Goal: Register for event/course

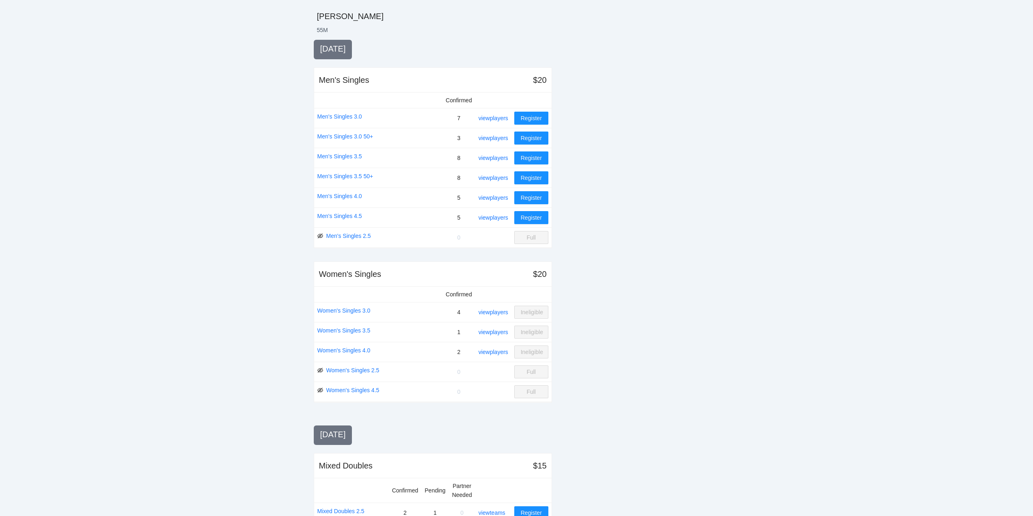
scroll to position [162, 0]
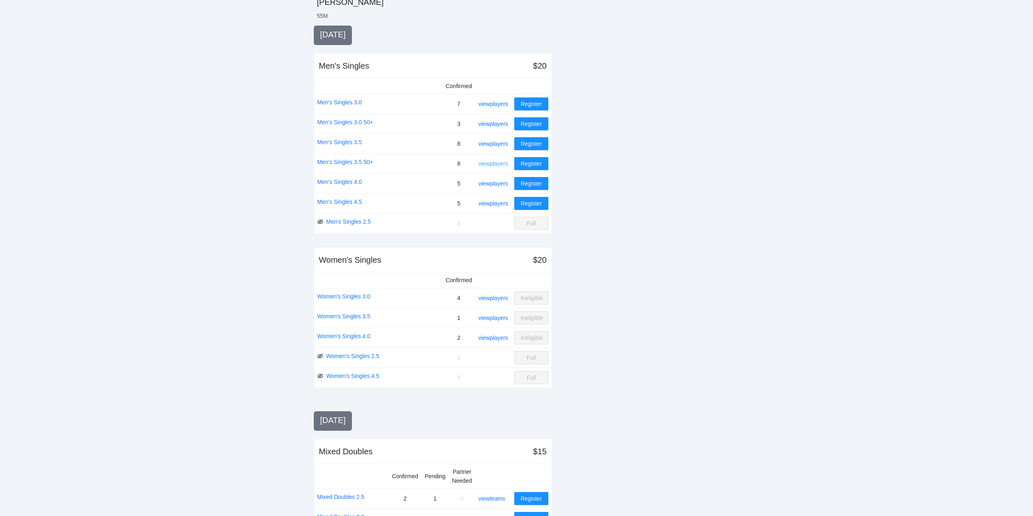
click at [493, 162] on link "view players" at bounding box center [494, 163] width 30 height 6
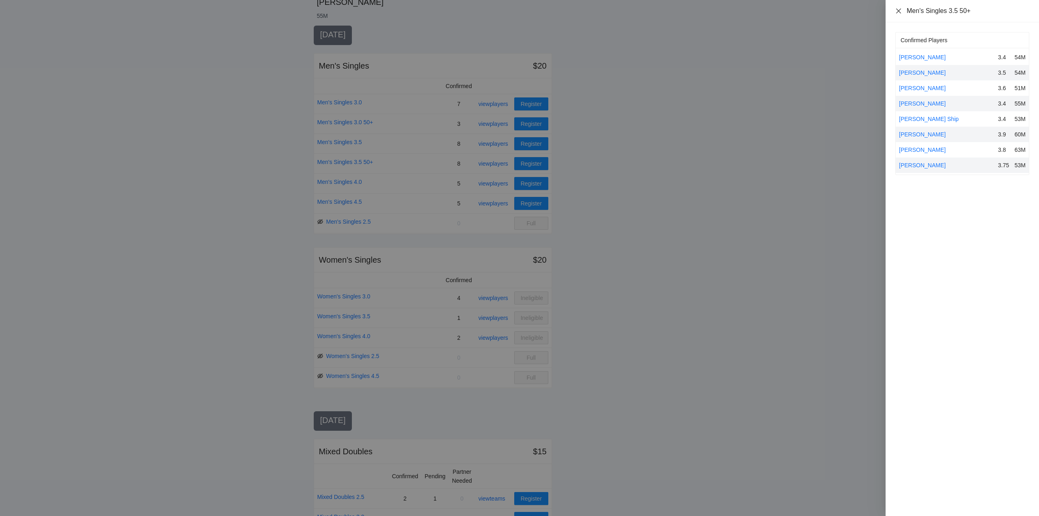
click at [898, 11] on icon "close" at bounding box center [898, 11] width 6 height 6
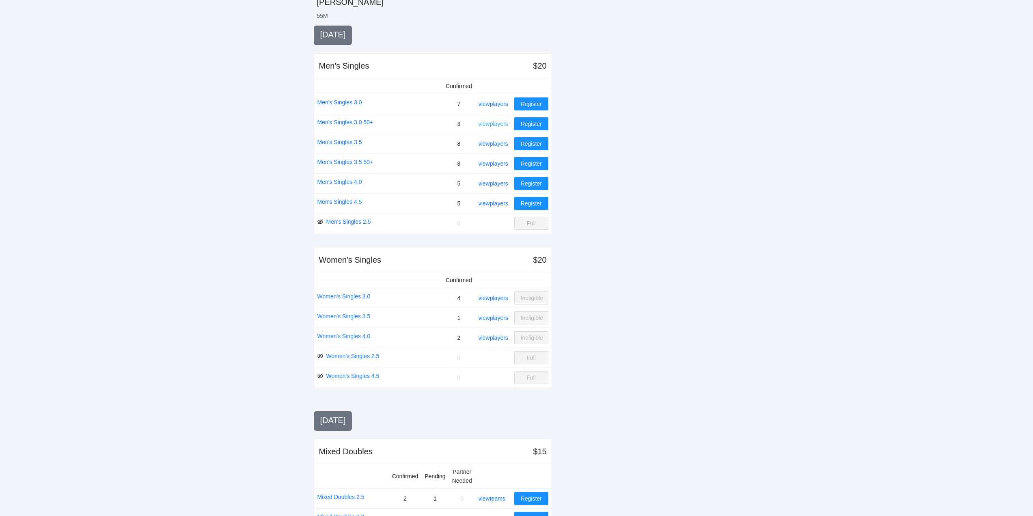
click at [496, 123] on link "view players" at bounding box center [494, 124] width 30 height 6
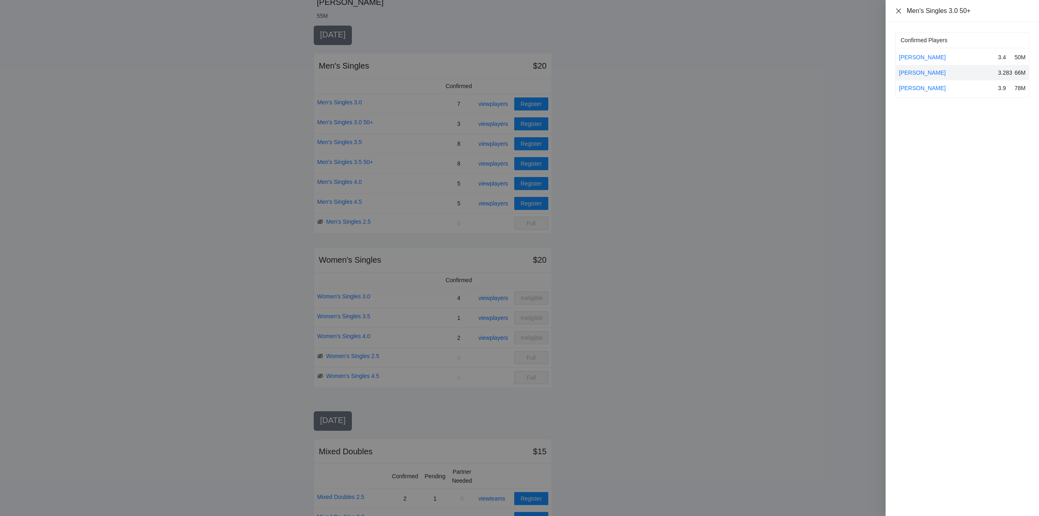
click at [899, 11] on icon "close" at bounding box center [898, 10] width 5 height 5
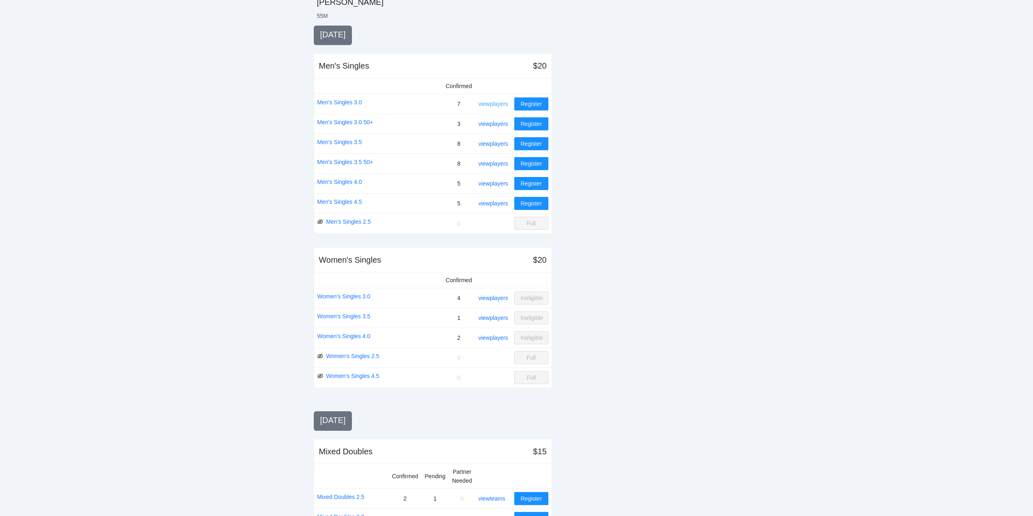
click at [501, 101] on link "view players" at bounding box center [494, 104] width 30 height 6
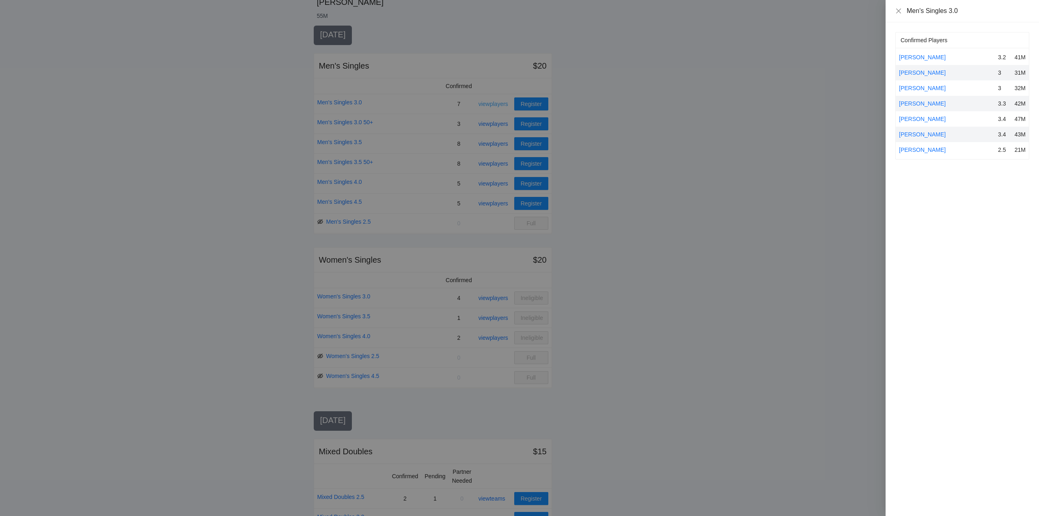
click at [501, 101] on div at bounding box center [519, 258] width 1039 height 516
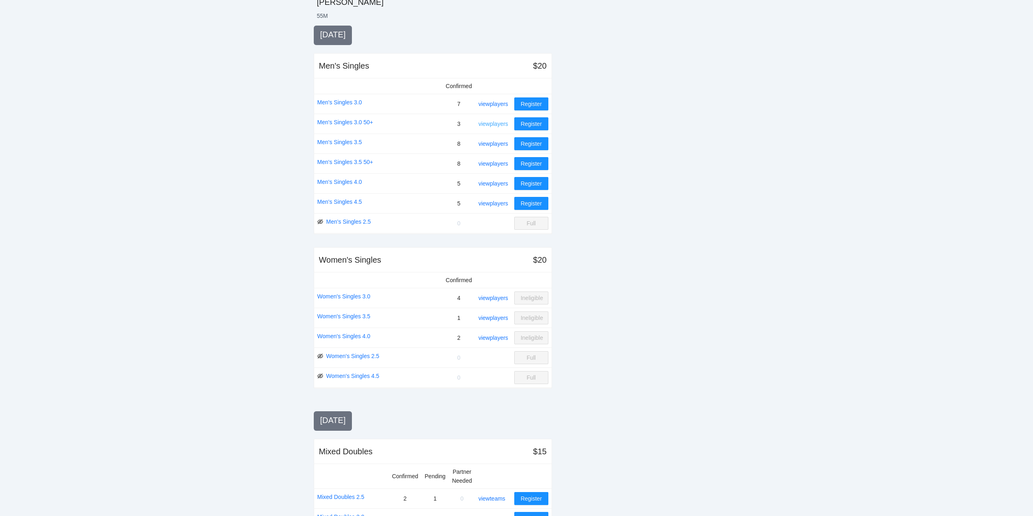
click at [488, 123] on link "view players" at bounding box center [494, 124] width 30 height 6
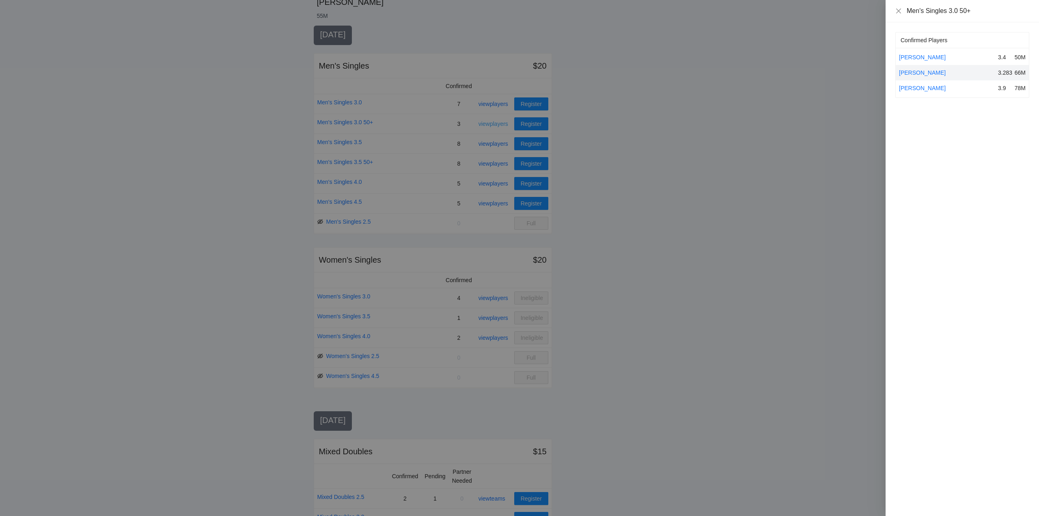
click at [488, 123] on div at bounding box center [519, 258] width 1039 height 516
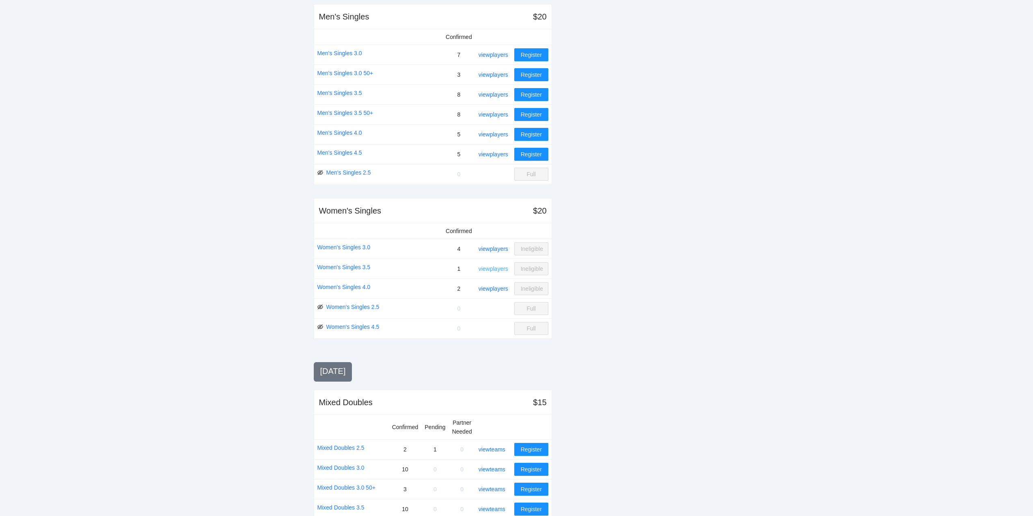
scroll to position [203, 0]
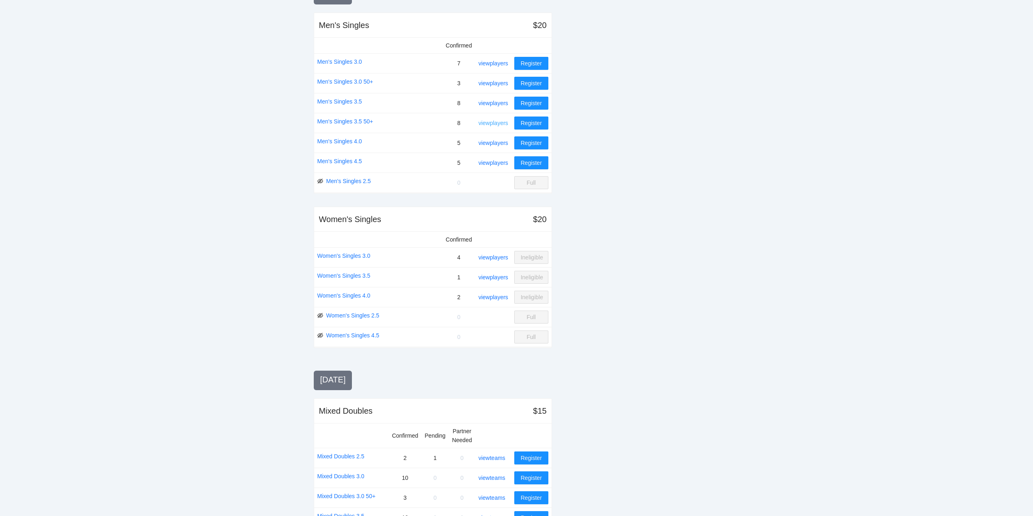
click at [497, 121] on link "view players" at bounding box center [494, 123] width 30 height 6
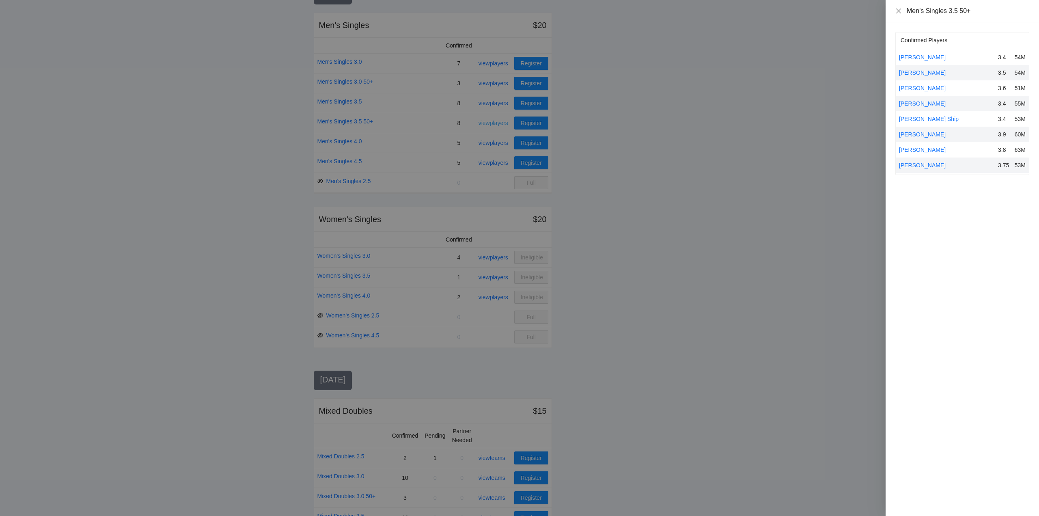
click at [497, 121] on div at bounding box center [519, 258] width 1039 height 516
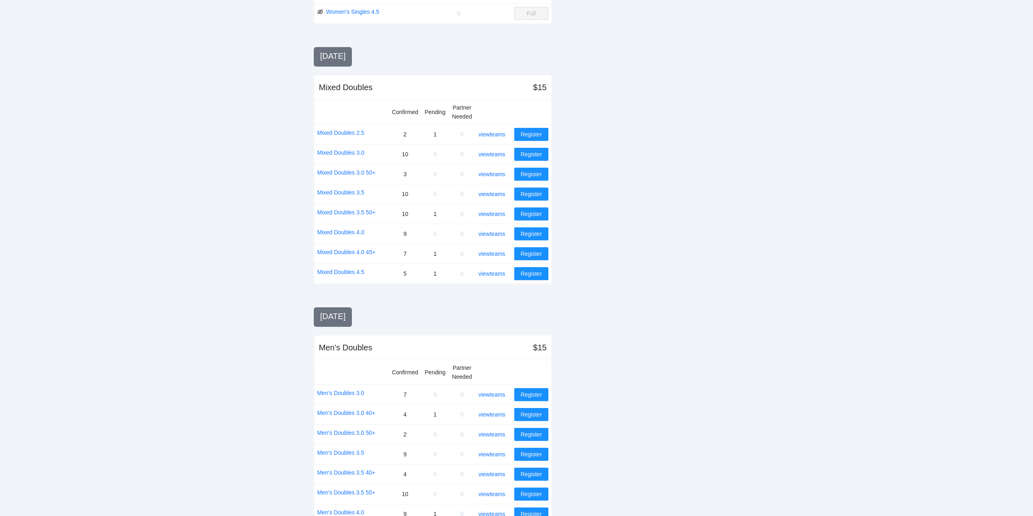
scroll to position [528, 0]
click at [489, 151] on link "view teams" at bounding box center [492, 153] width 27 height 6
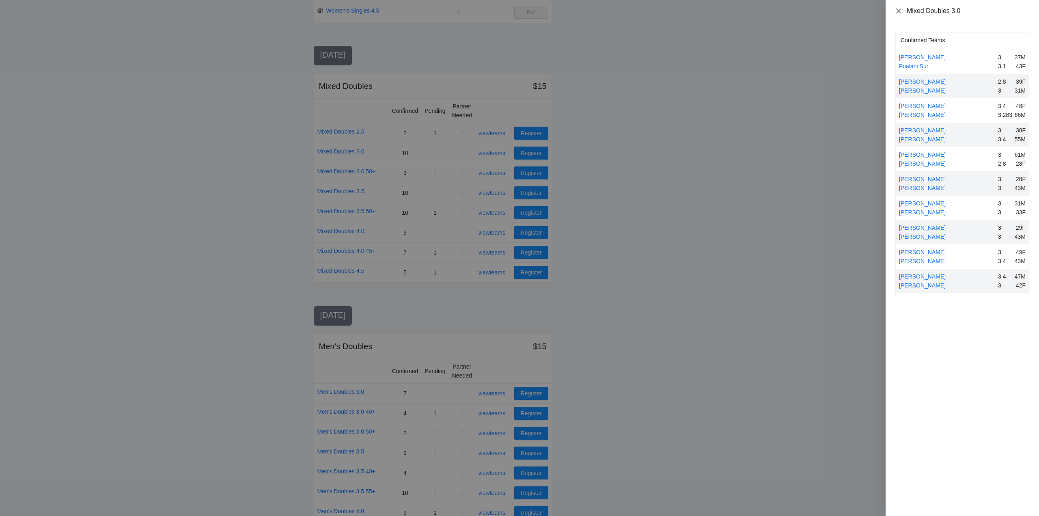
click at [899, 10] on icon "close" at bounding box center [898, 11] width 6 height 6
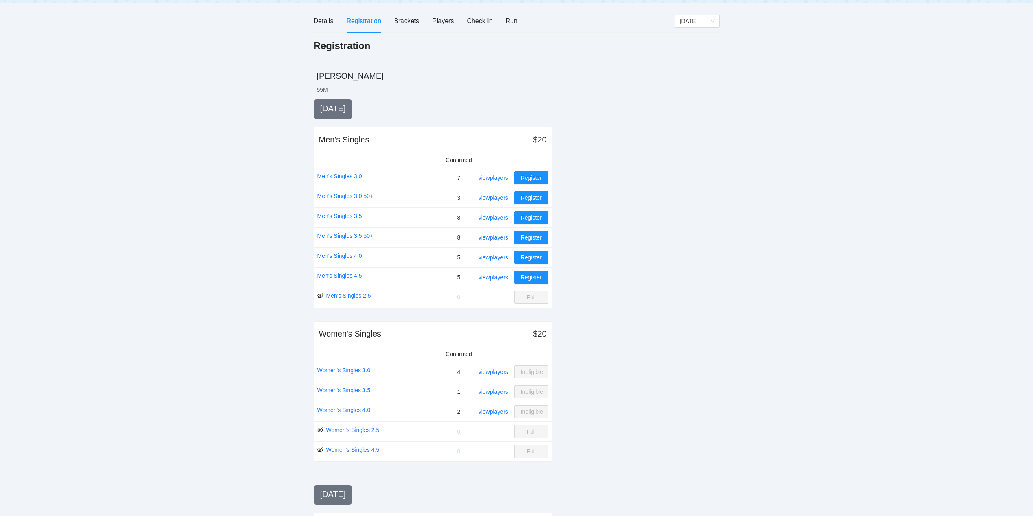
scroll to position [0, 0]
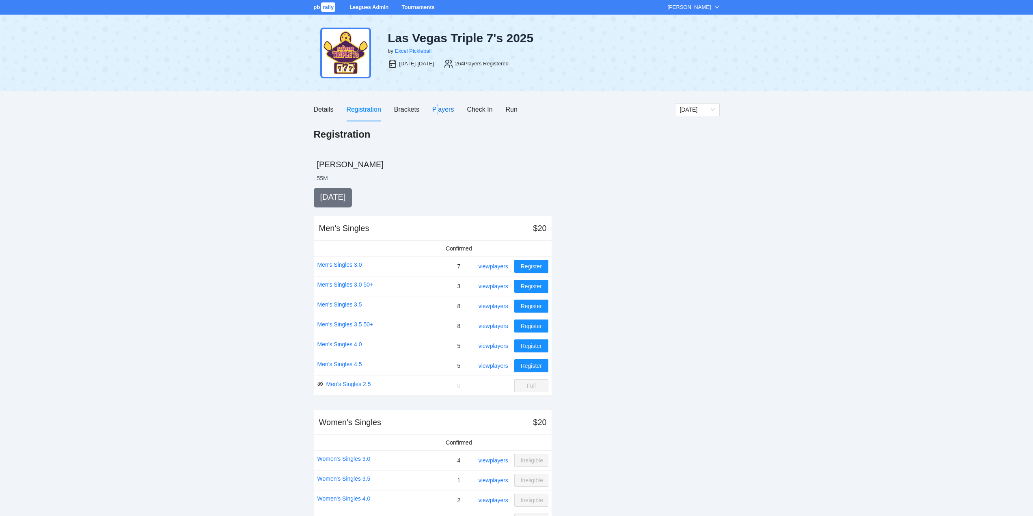
click at [438, 108] on div "Players" at bounding box center [443, 109] width 22 height 10
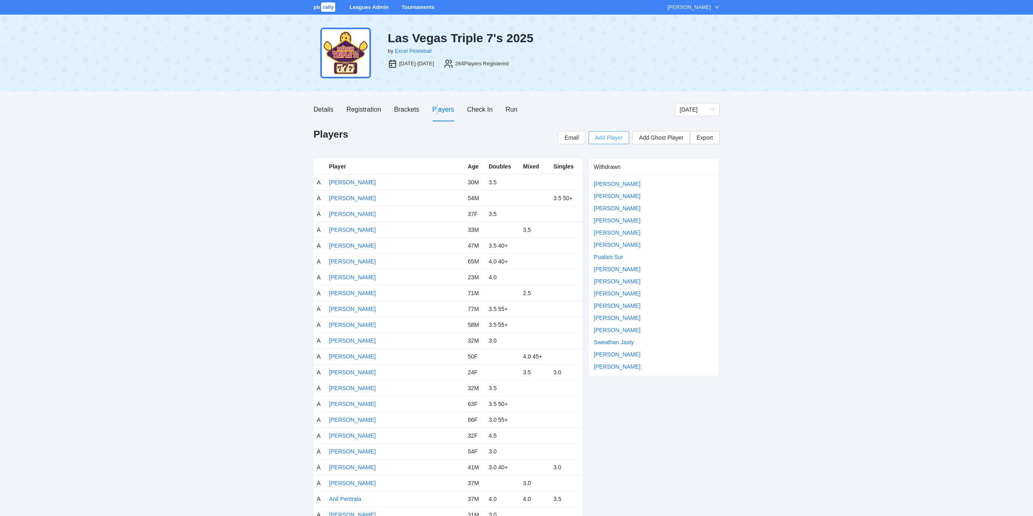
click at [613, 136] on span "Add Player" at bounding box center [609, 137] width 28 height 9
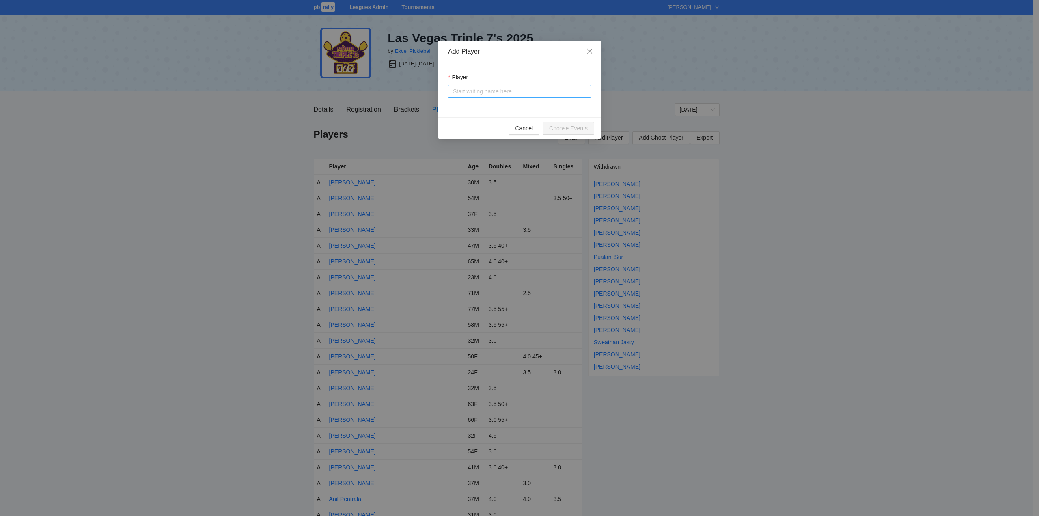
click at [473, 94] on input "Player" at bounding box center [519, 91] width 133 height 12
type input "******"
click at [480, 107] on div "[PERSON_NAME]" at bounding box center [476, 107] width 47 height 9
click at [565, 127] on span "Choose Events" at bounding box center [568, 128] width 39 height 9
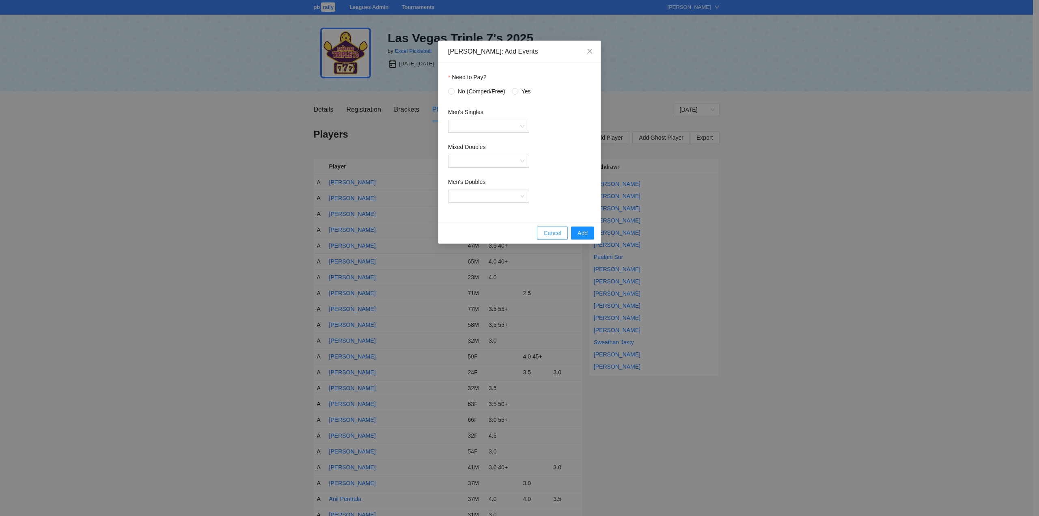
click at [555, 233] on span "Cancel" at bounding box center [553, 233] width 18 height 9
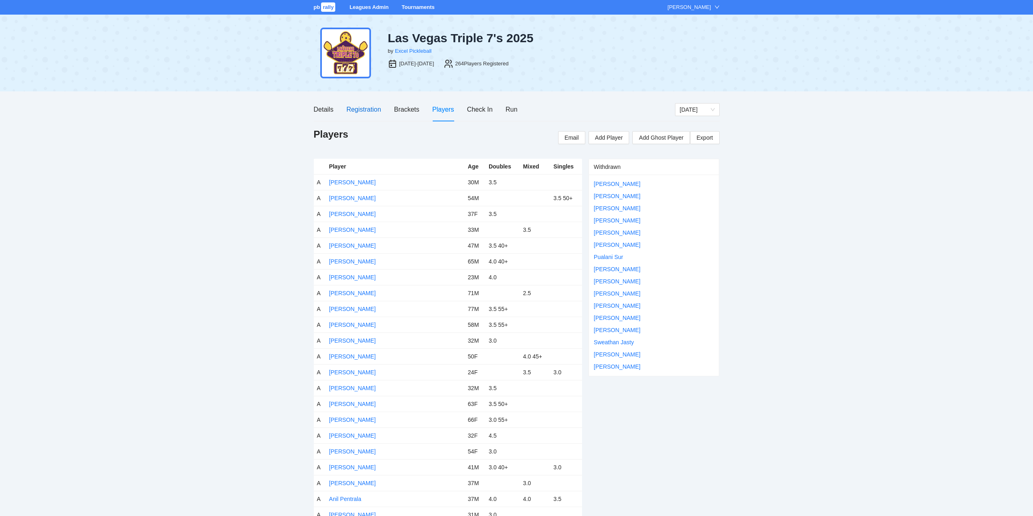
click at [360, 107] on div "Registration" at bounding box center [363, 109] width 35 height 10
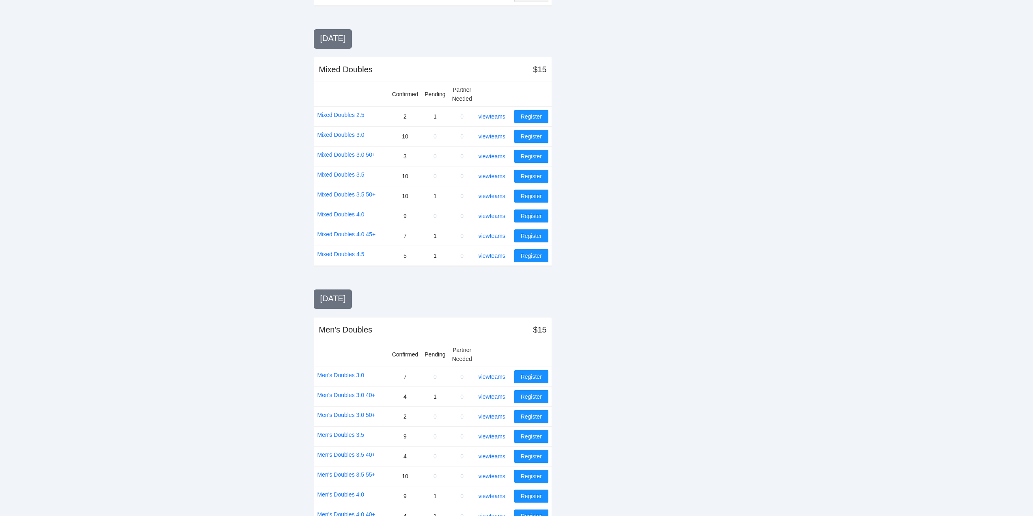
scroll to position [568, 0]
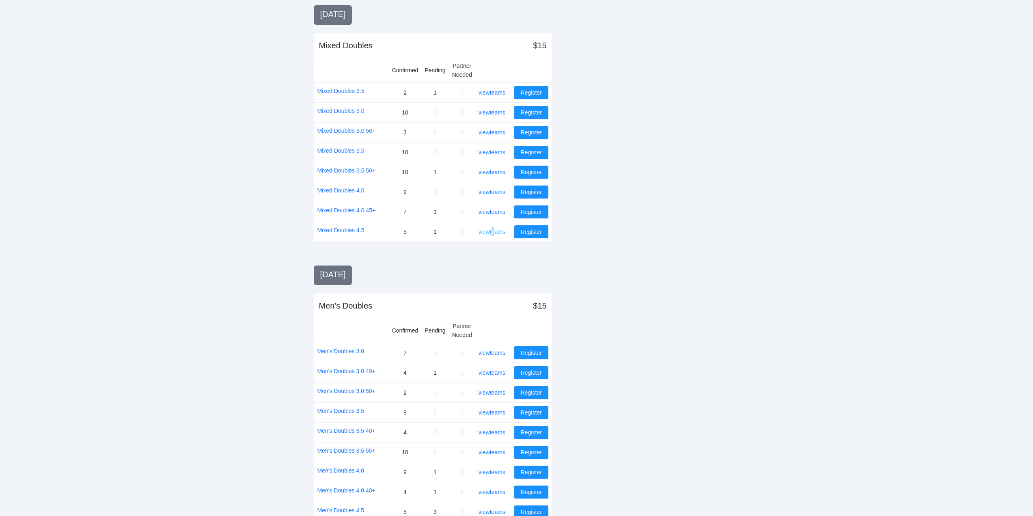
click at [495, 232] on link "view teams" at bounding box center [492, 232] width 27 height 6
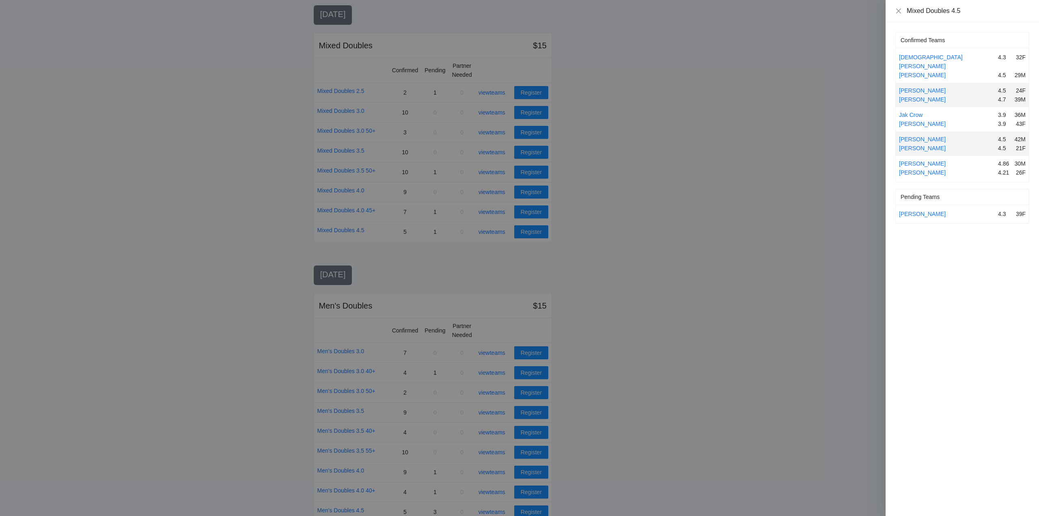
click at [499, 231] on div at bounding box center [519, 258] width 1039 height 516
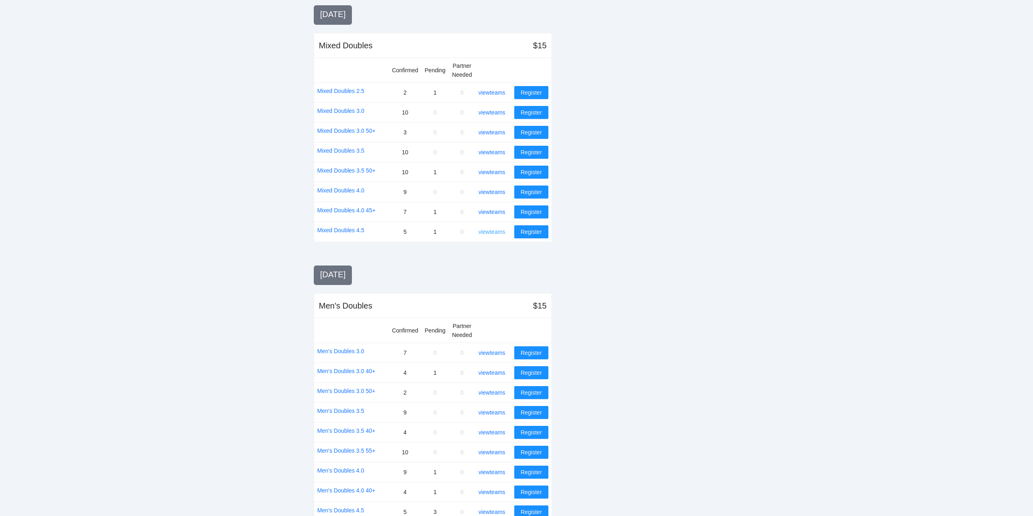
click at [496, 231] on link "view teams" at bounding box center [492, 232] width 27 height 6
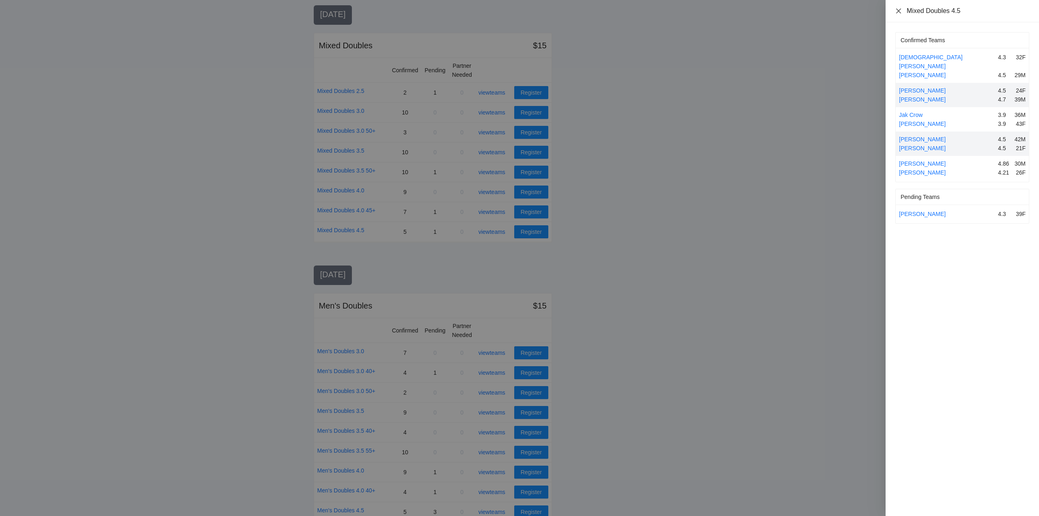
click at [899, 10] on icon "close" at bounding box center [898, 11] width 6 height 6
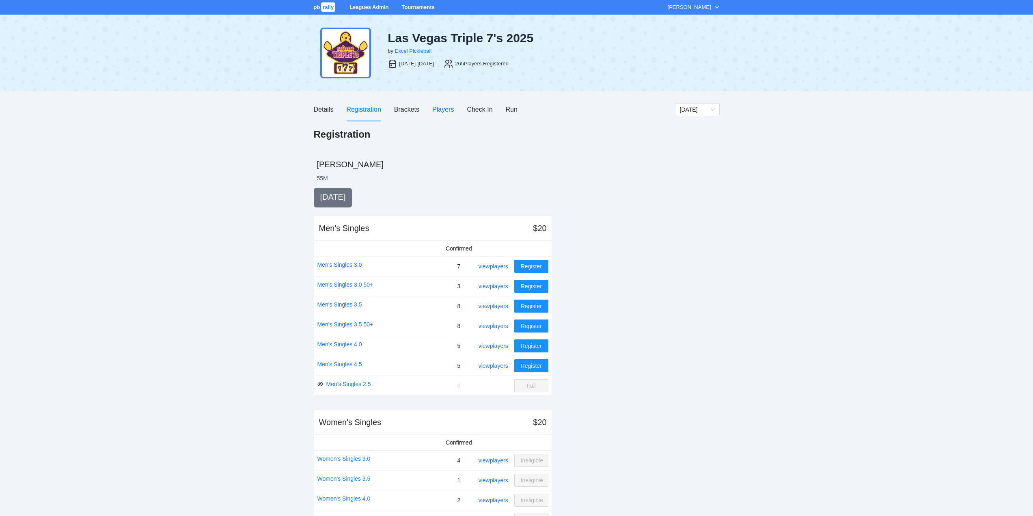
click at [440, 108] on div "Players" at bounding box center [443, 109] width 22 height 10
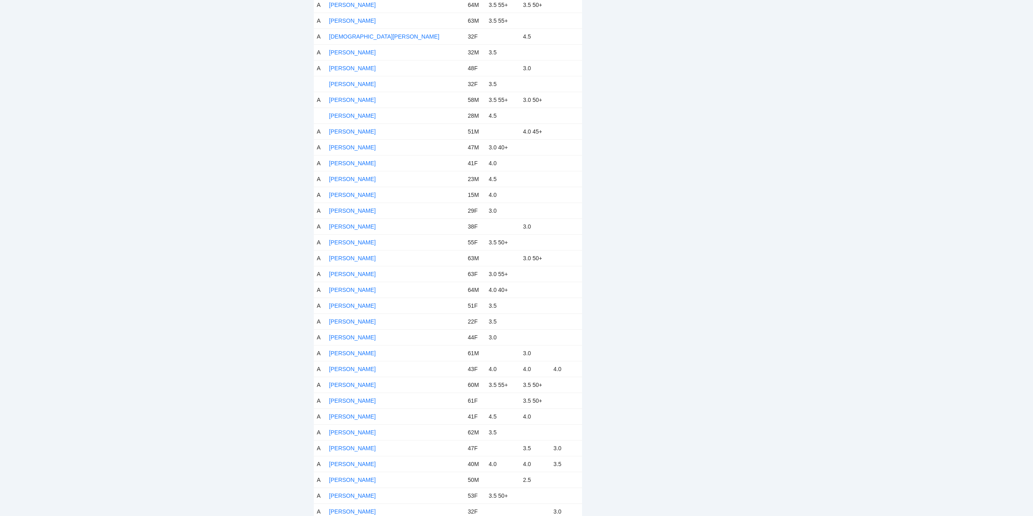
scroll to position [934, 0]
click at [346, 134] on link "[PERSON_NAME]" at bounding box center [352, 135] width 47 height 6
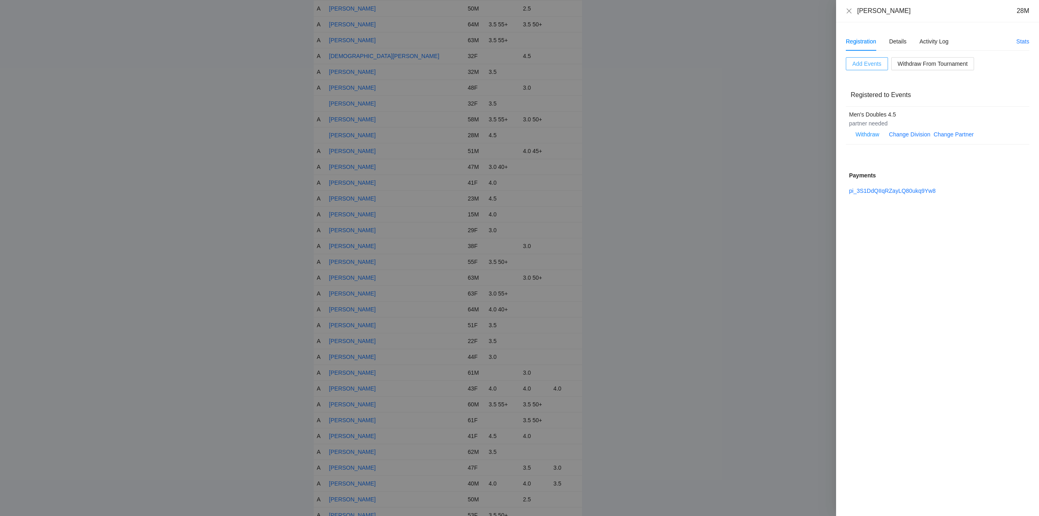
click at [864, 63] on span "Add Events" at bounding box center [866, 63] width 29 height 9
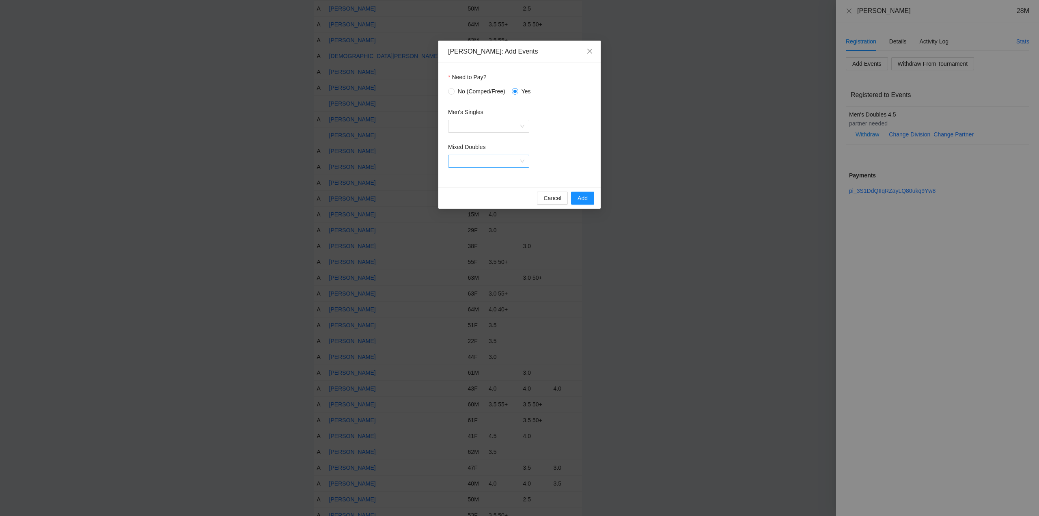
click at [496, 159] on input "Mixed Doubles" at bounding box center [486, 161] width 66 height 12
click at [471, 242] on div "Mixed Doubles 4.5" at bounding box center [488, 242] width 71 height 9
click at [583, 196] on span "Add" at bounding box center [583, 198] width 10 height 9
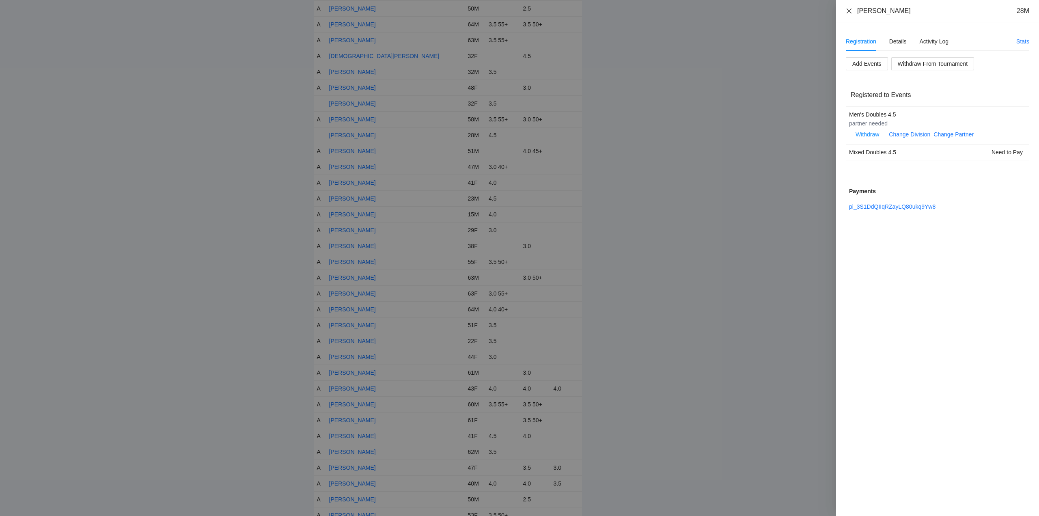
click at [850, 10] on icon "close" at bounding box center [849, 11] width 6 height 6
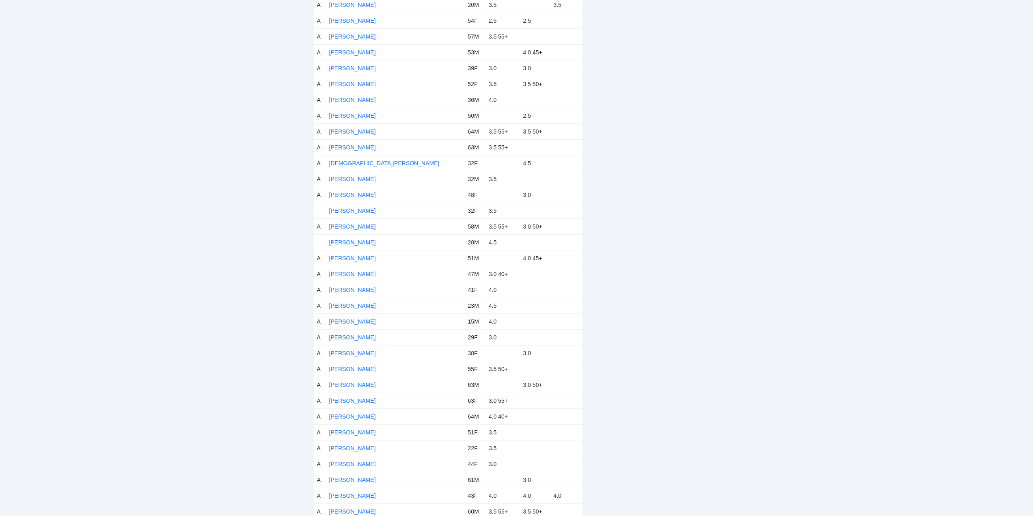
scroll to position [812, 0]
click at [354, 257] on link "[PERSON_NAME]" at bounding box center [352, 257] width 47 height 6
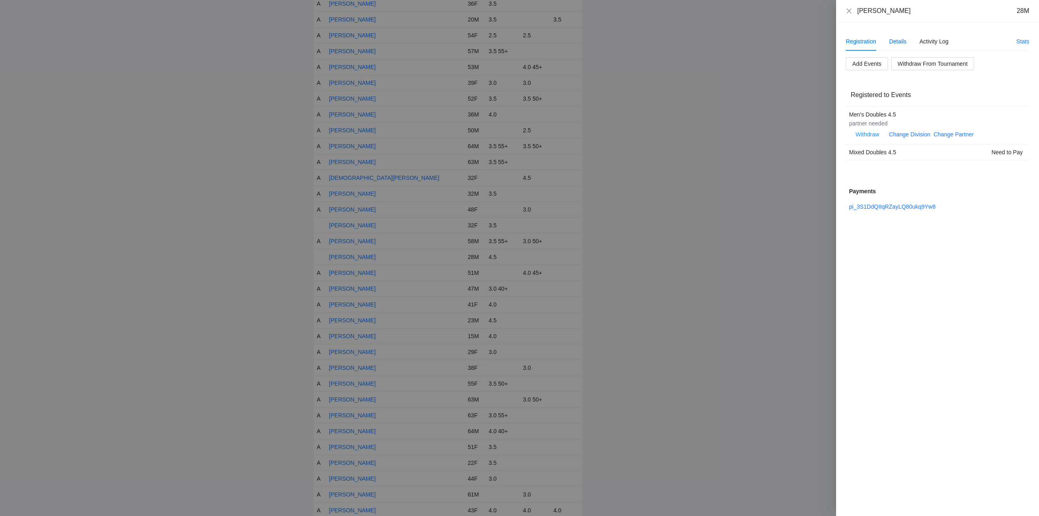
click at [898, 41] on div "Details" at bounding box center [897, 41] width 17 height 9
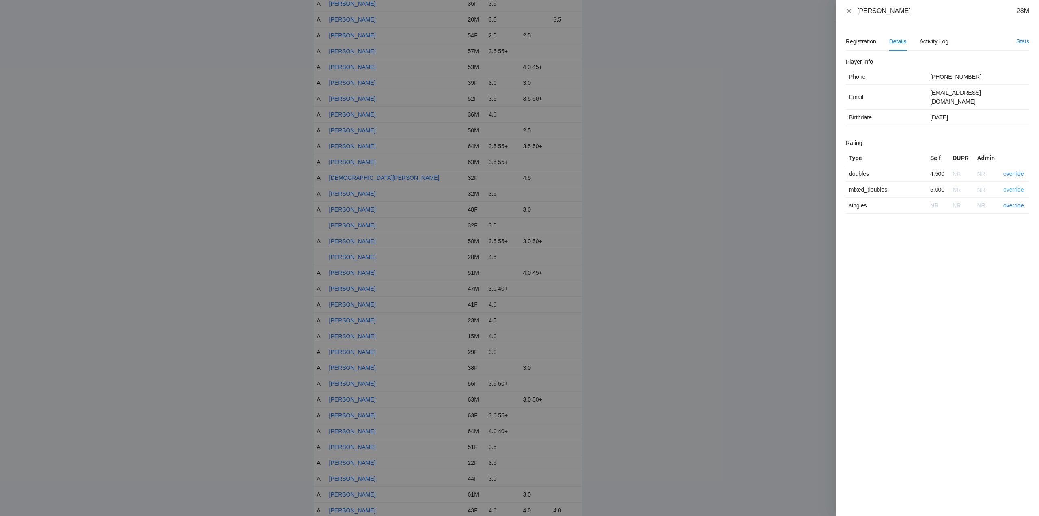
click at [1011, 186] on link "override" at bounding box center [1013, 189] width 21 height 6
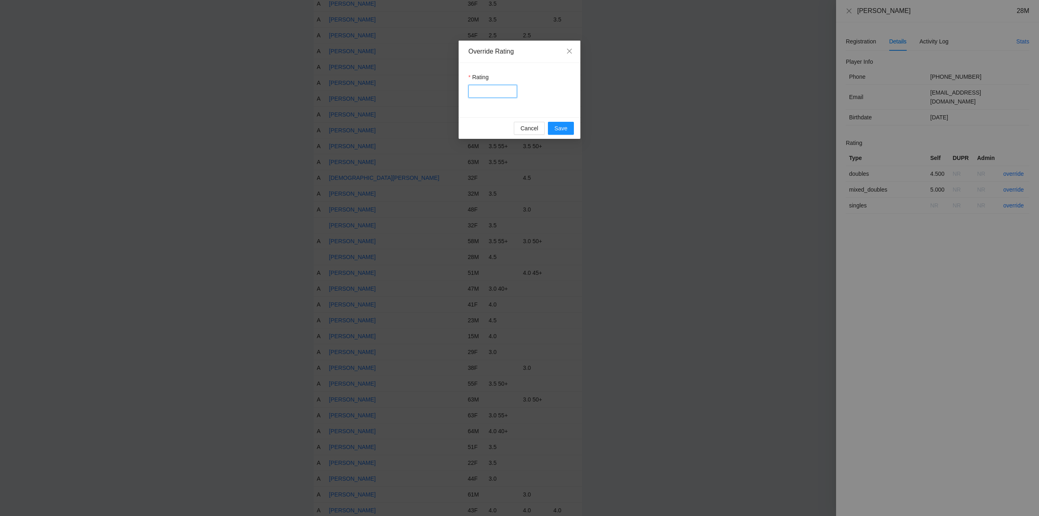
click at [481, 88] on input "Rating" at bounding box center [492, 91] width 49 height 13
type input "****"
click at [560, 130] on span "Save" at bounding box center [560, 128] width 13 height 9
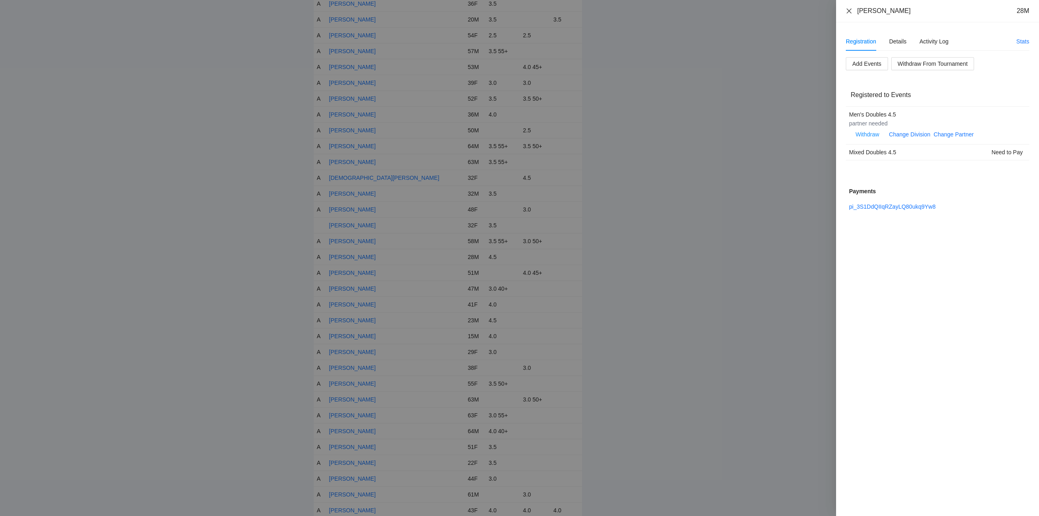
click at [849, 9] on icon "close" at bounding box center [849, 11] width 6 height 6
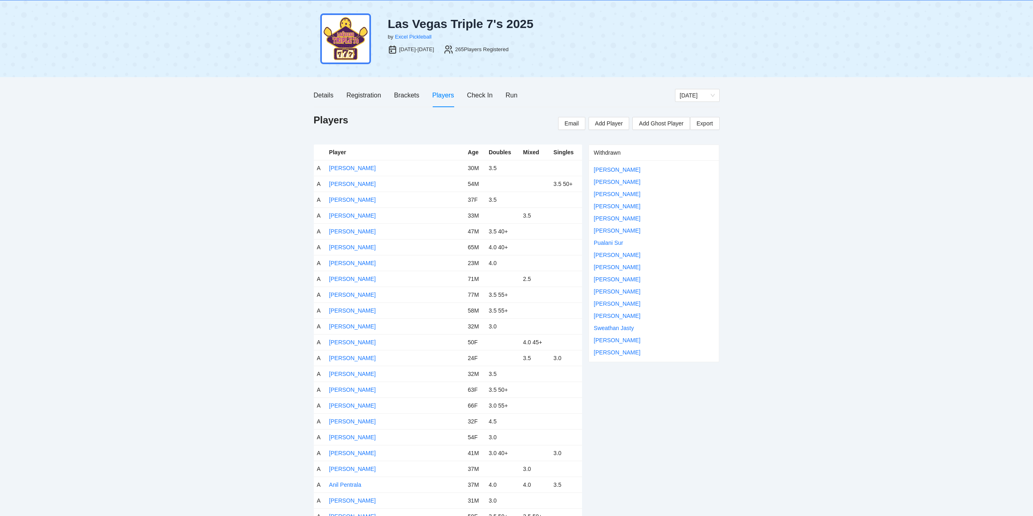
scroll to position [0, 0]
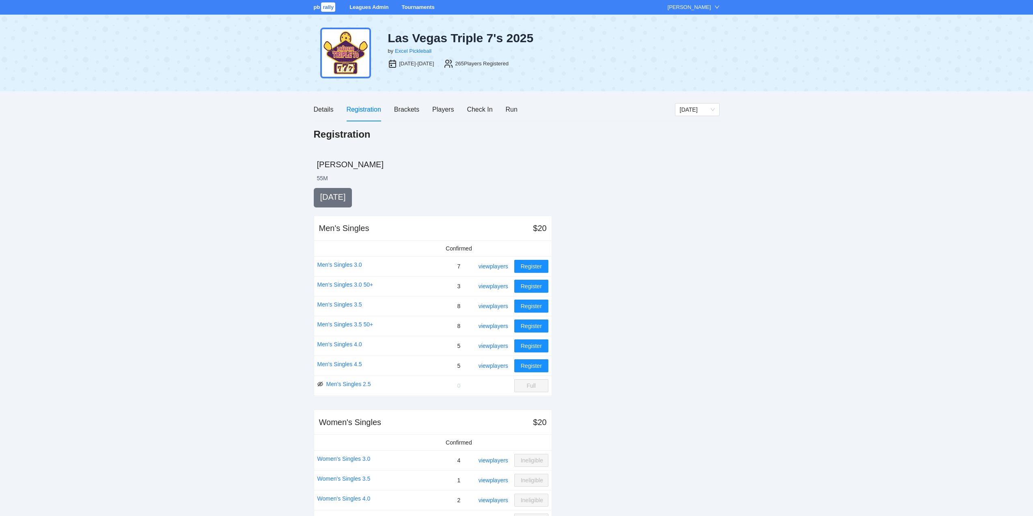
scroll to position [41, 0]
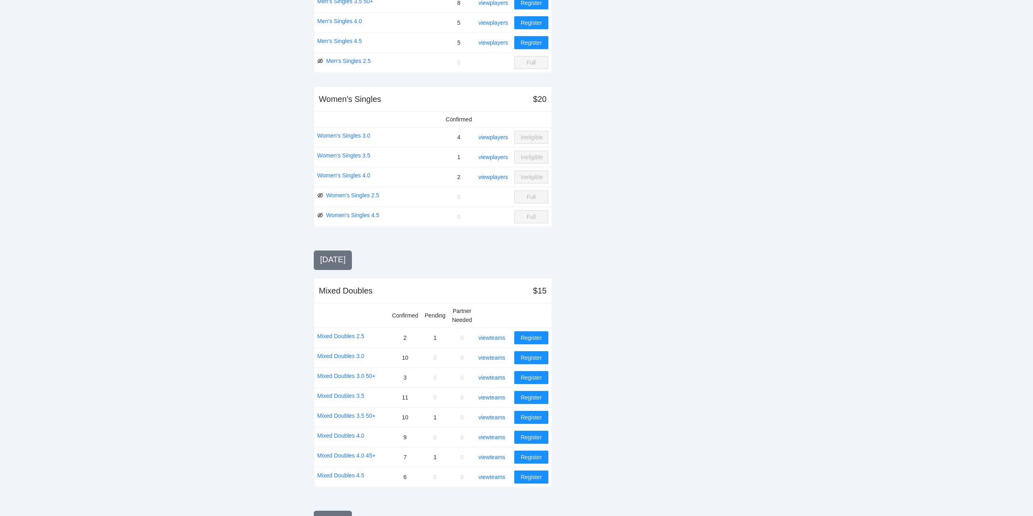
scroll to position [379, 0]
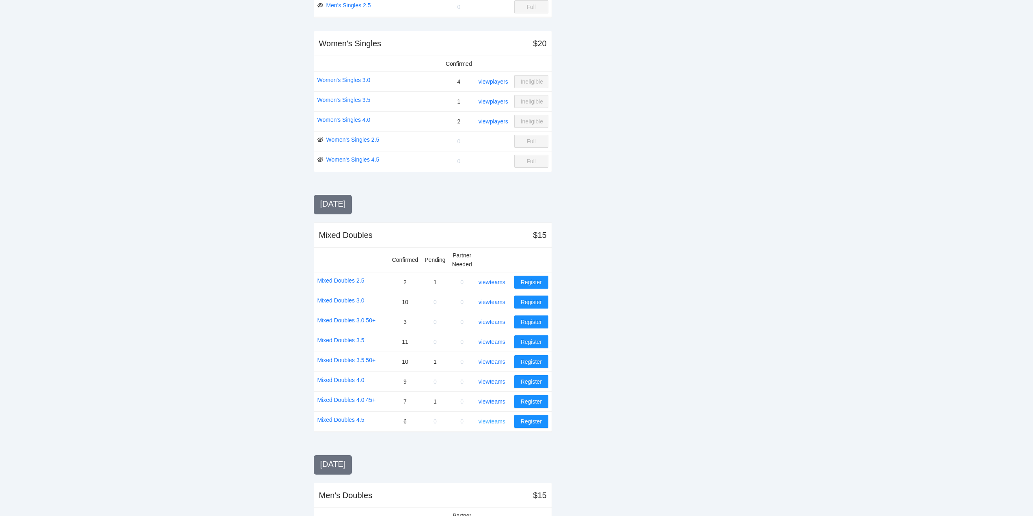
click at [490, 421] on link "view teams" at bounding box center [492, 421] width 27 height 6
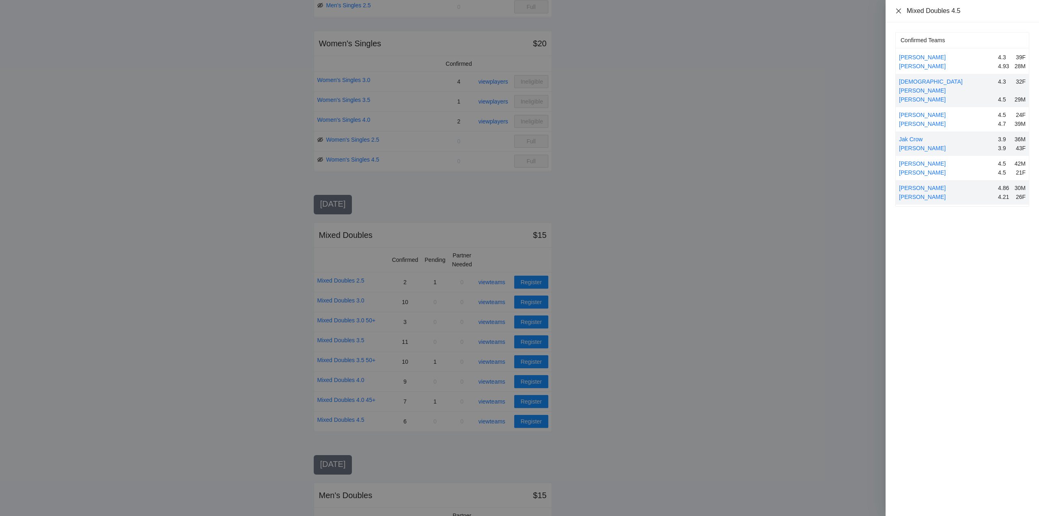
click at [898, 9] on icon "close" at bounding box center [898, 11] width 6 height 6
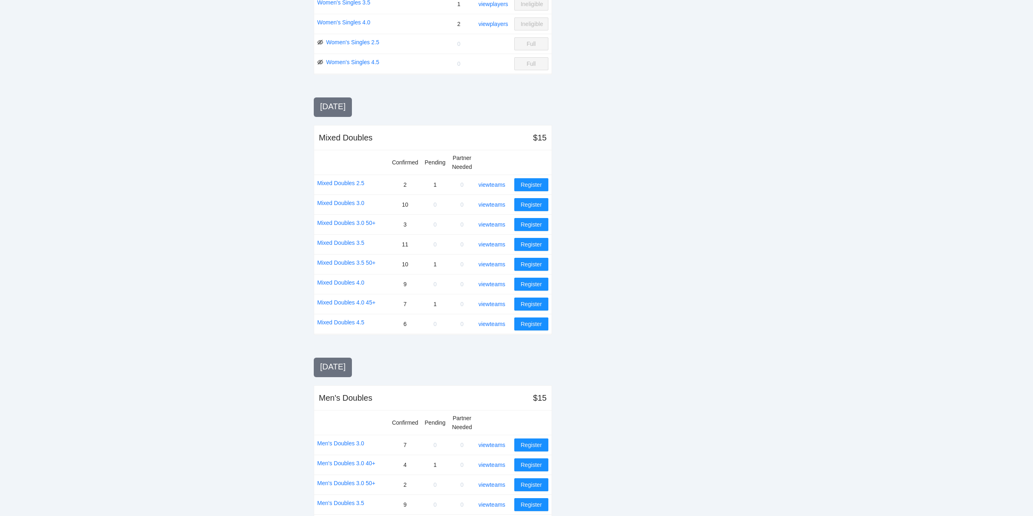
scroll to position [466, 0]
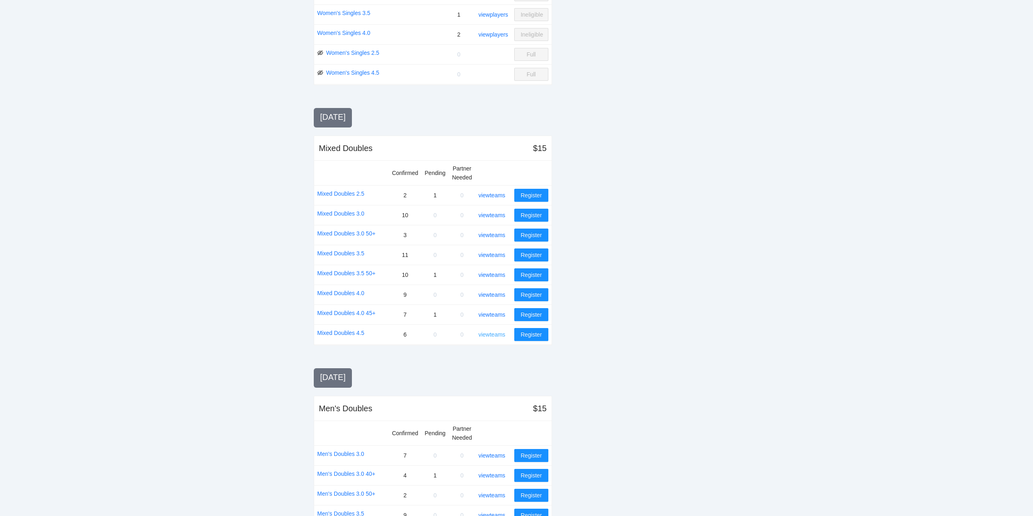
click at [494, 334] on link "view teams" at bounding box center [492, 334] width 27 height 6
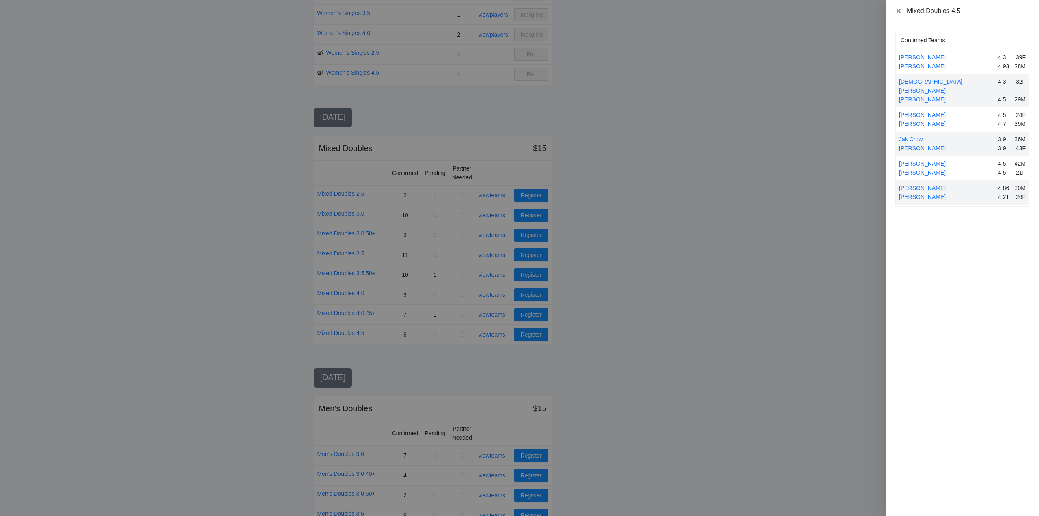
drag, startPoint x: 900, startPoint y: 11, endPoint x: 907, endPoint y: 14, distance: 8.0
click at [900, 10] on icon "close" at bounding box center [898, 11] width 6 height 6
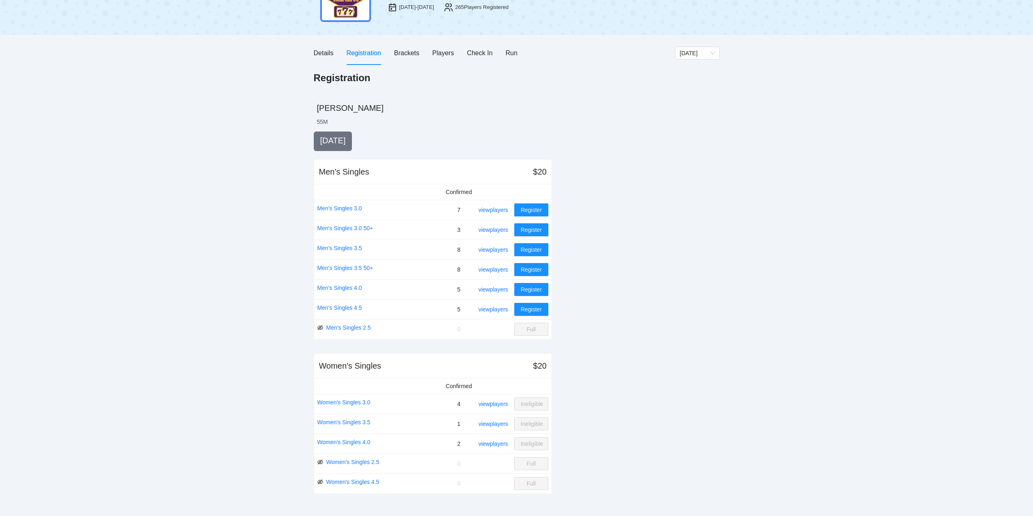
scroll to position [81, 0]
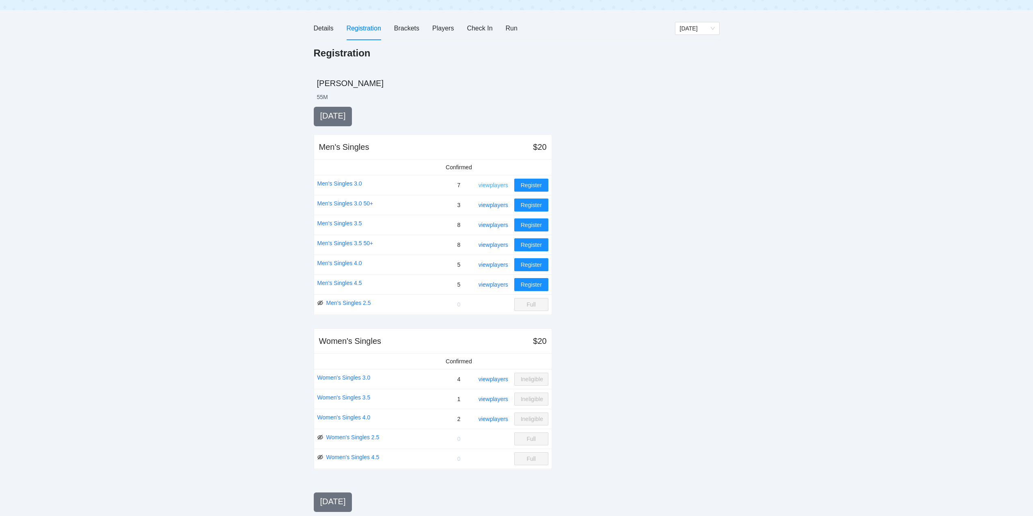
click at [493, 184] on link "view players" at bounding box center [494, 185] width 30 height 6
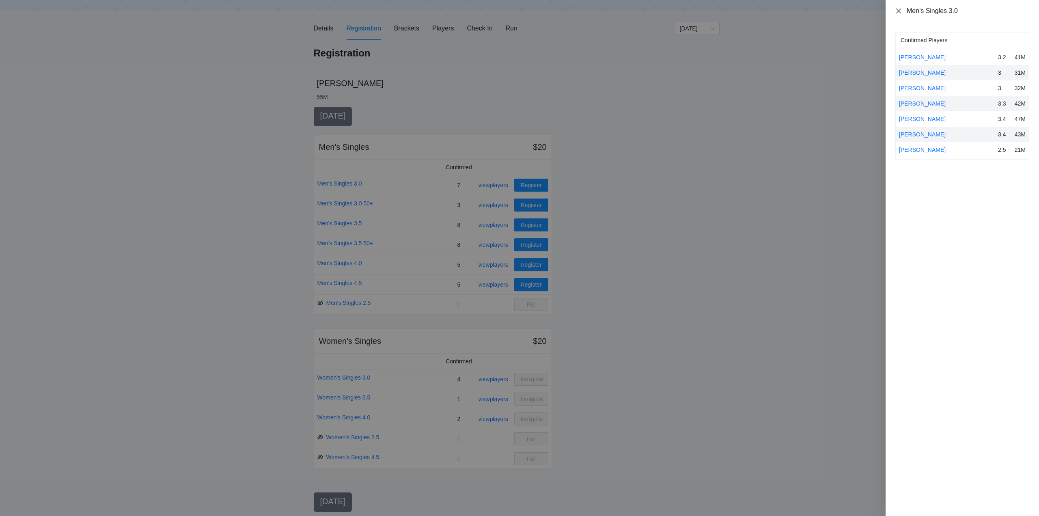
click at [898, 8] on icon "close" at bounding box center [898, 11] width 6 height 6
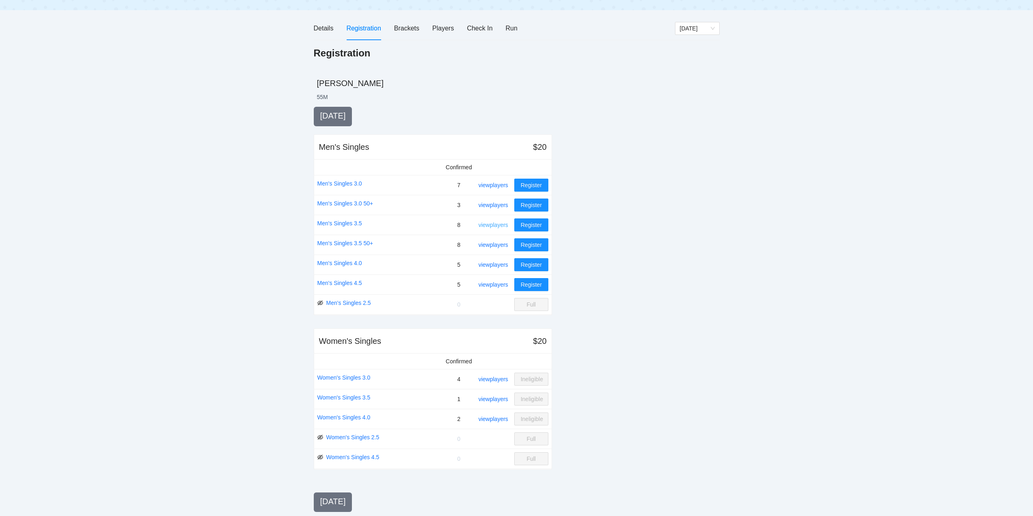
click at [498, 226] on link "view players" at bounding box center [494, 225] width 30 height 6
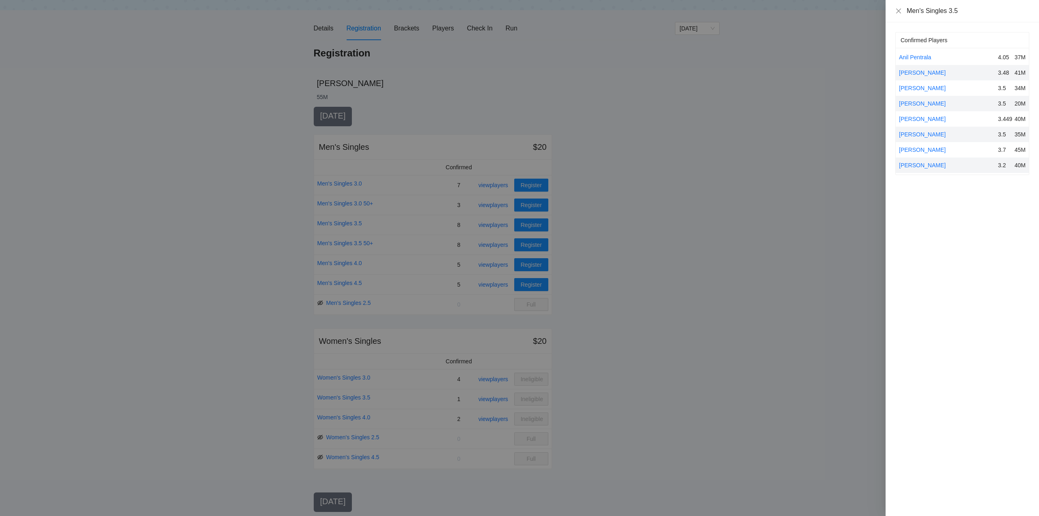
click at [495, 224] on div at bounding box center [519, 258] width 1039 height 516
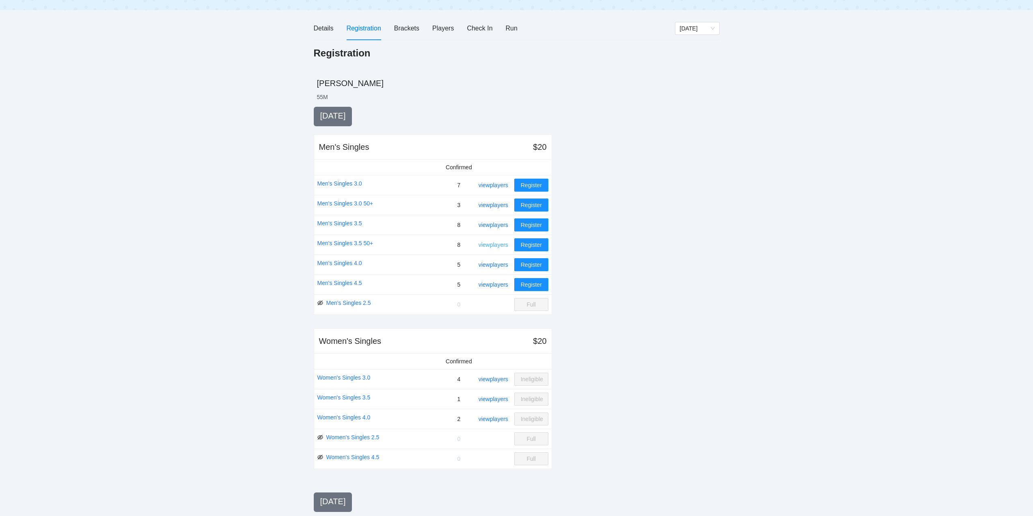
click at [494, 245] on link "view players" at bounding box center [494, 245] width 30 height 6
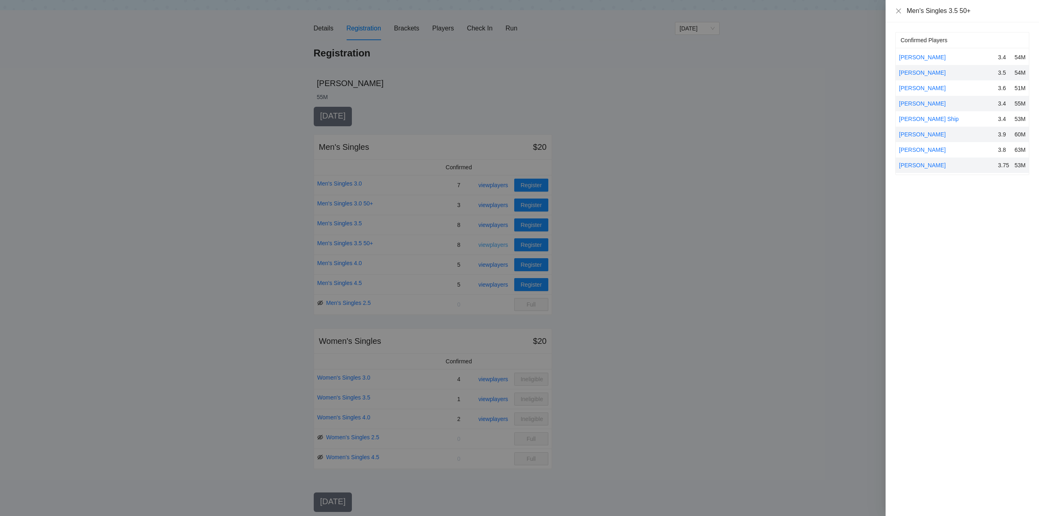
click at [494, 245] on div at bounding box center [519, 258] width 1039 height 516
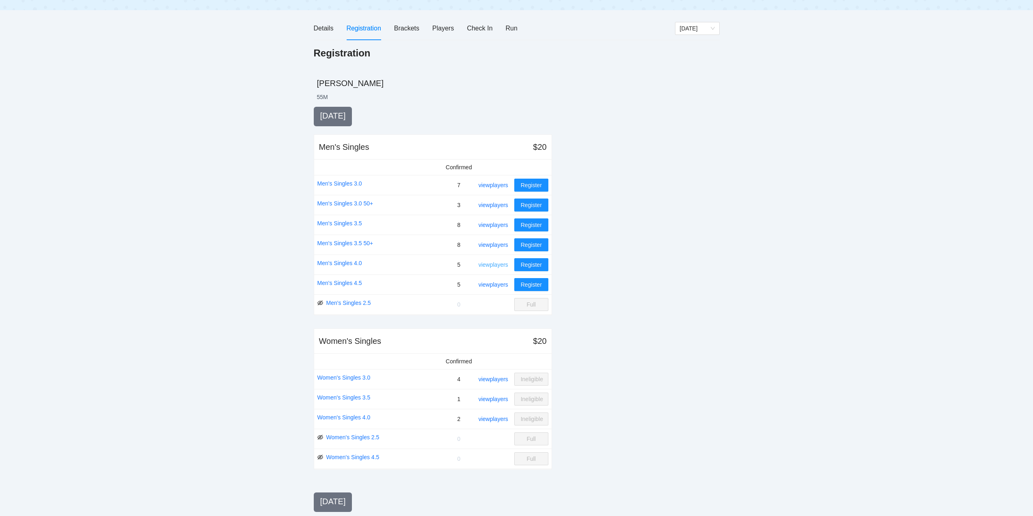
click at [496, 264] on link "view players" at bounding box center [494, 264] width 30 height 6
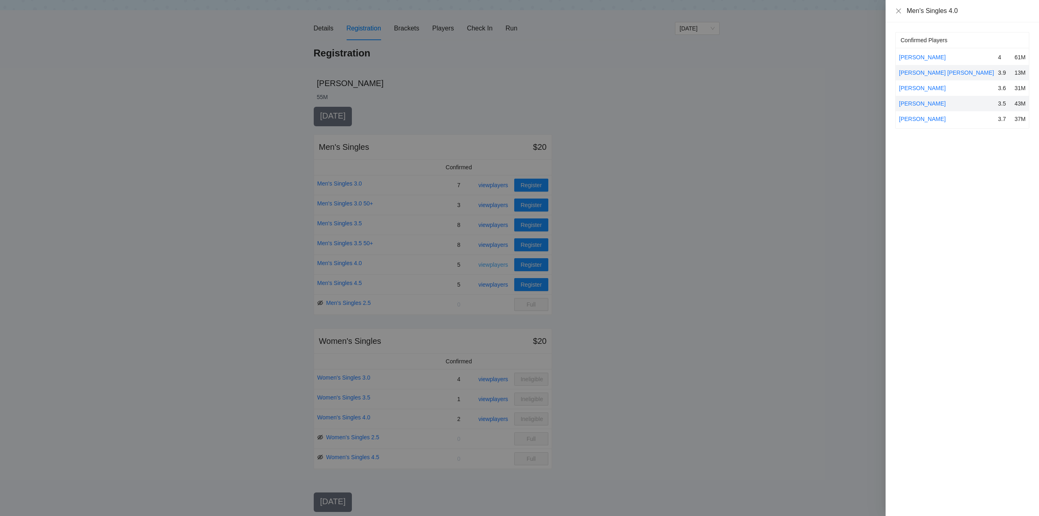
click at [496, 264] on div at bounding box center [519, 258] width 1039 height 516
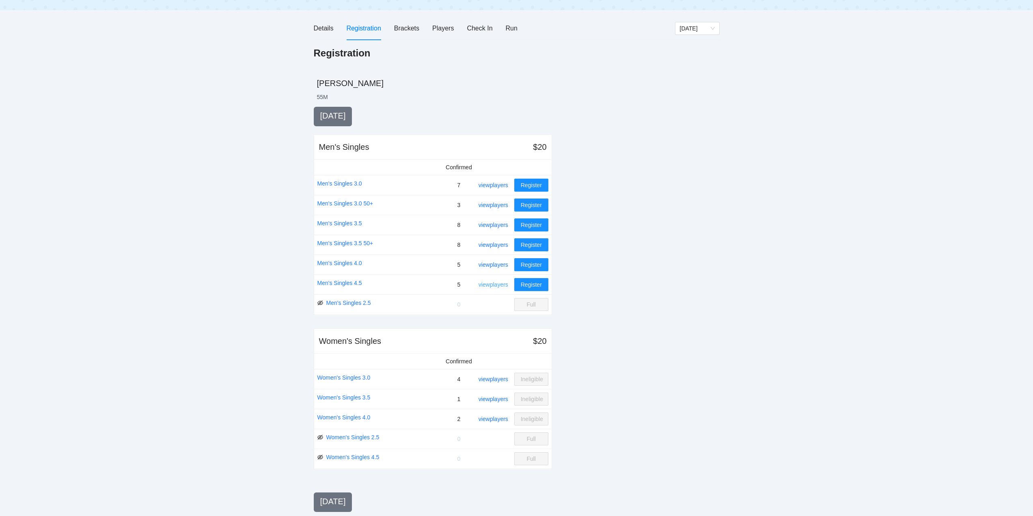
click at [496, 285] on link "view players" at bounding box center [494, 284] width 30 height 6
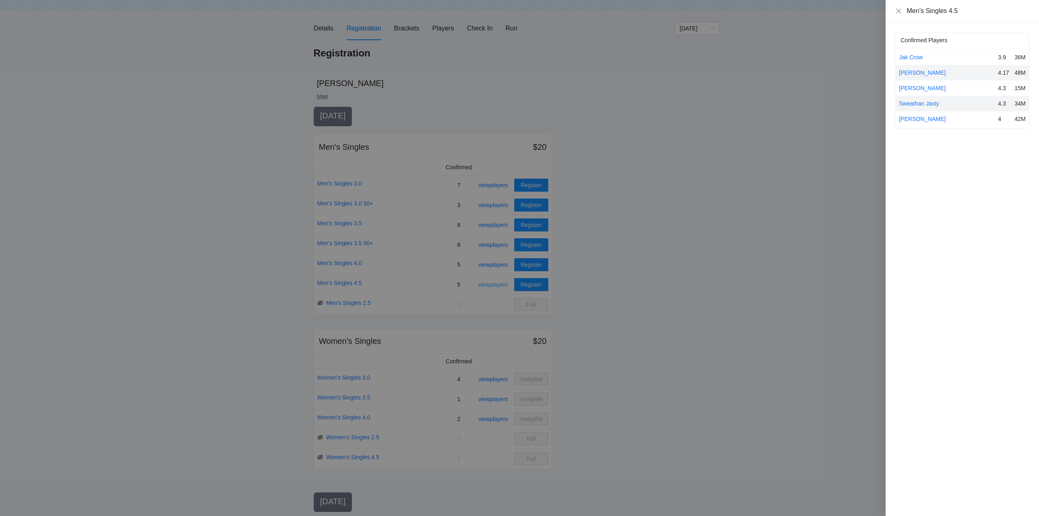
click at [496, 285] on div at bounding box center [519, 258] width 1039 height 516
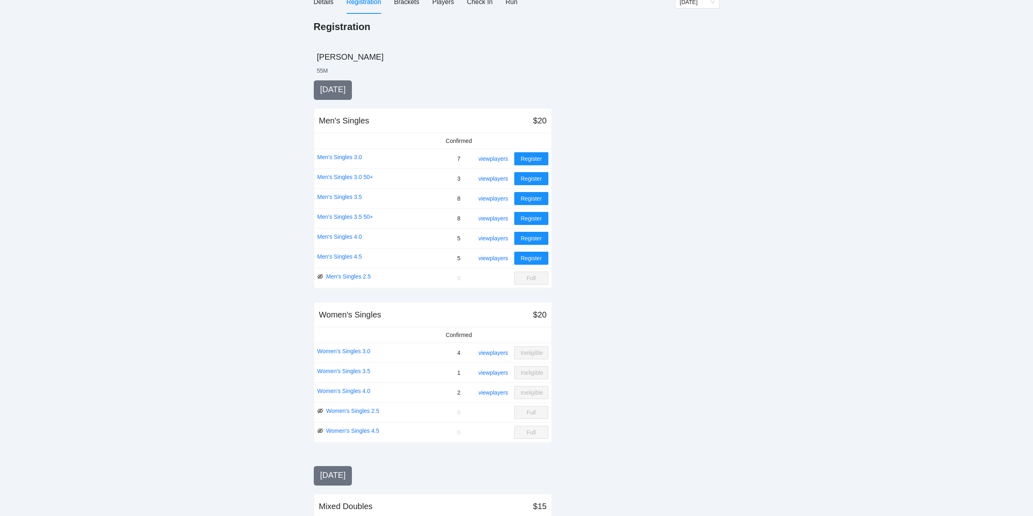
scroll to position [122, 0]
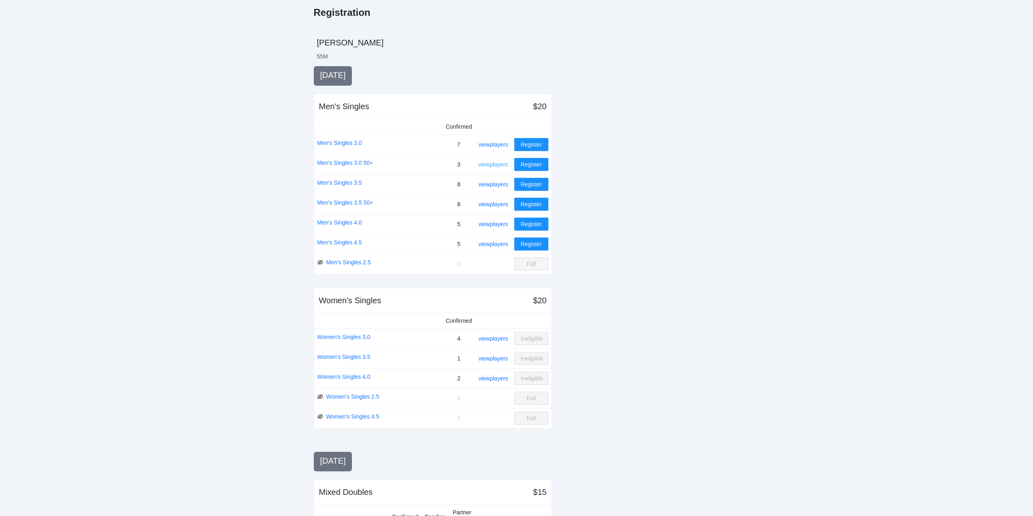
click at [492, 163] on link "view players" at bounding box center [494, 164] width 30 height 6
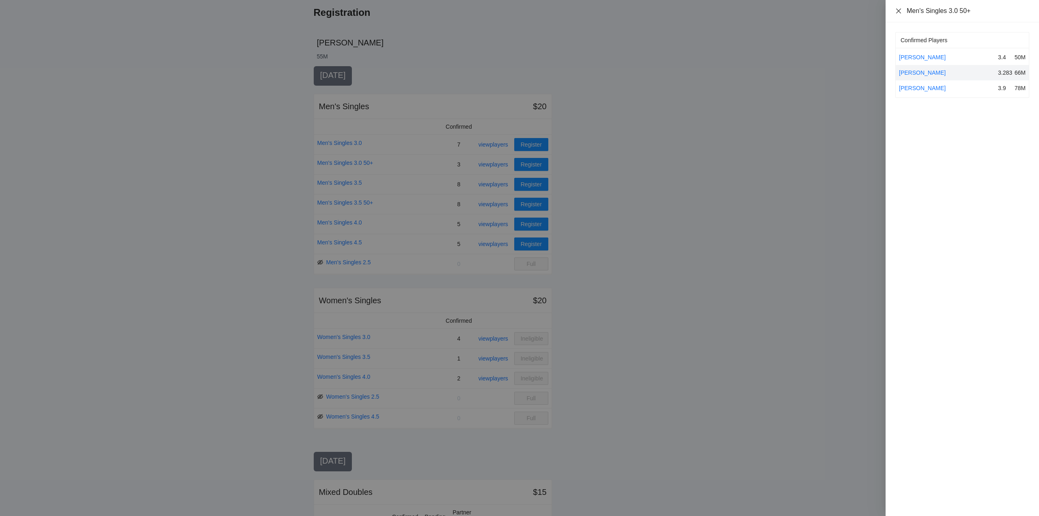
click at [900, 9] on icon "close" at bounding box center [898, 11] width 6 height 6
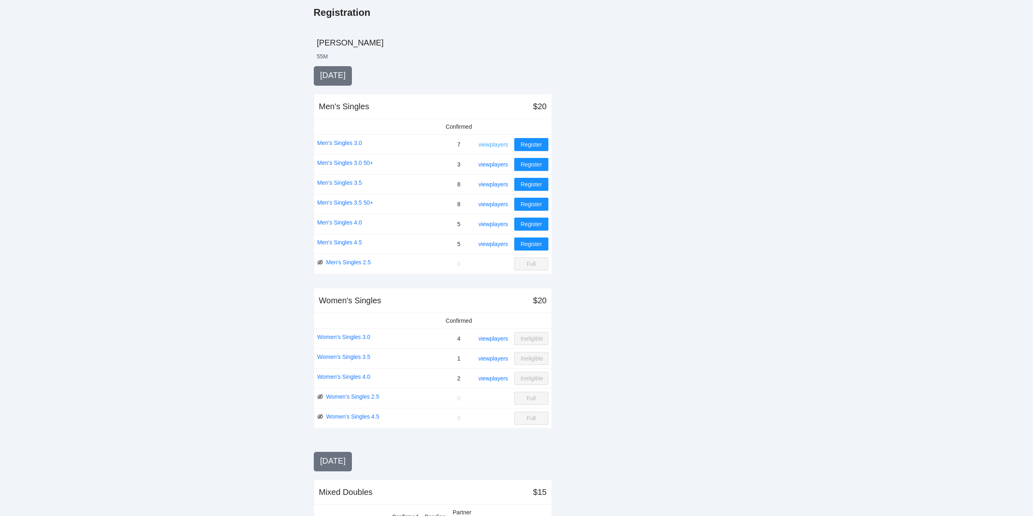
click at [494, 142] on link "view players" at bounding box center [494, 144] width 30 height 6
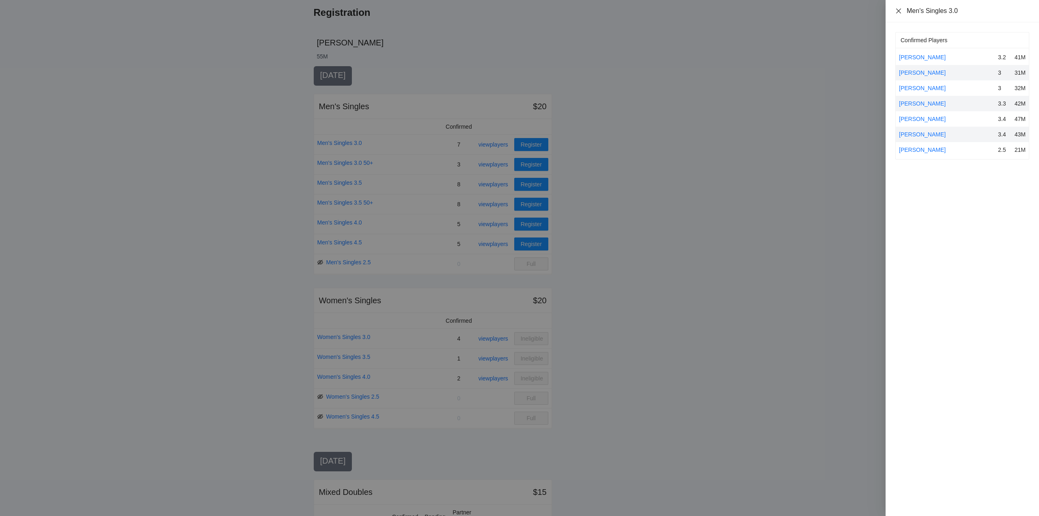
click at [898, 10] on icon "close" at bounding box center [898, 10] width 5 height 5
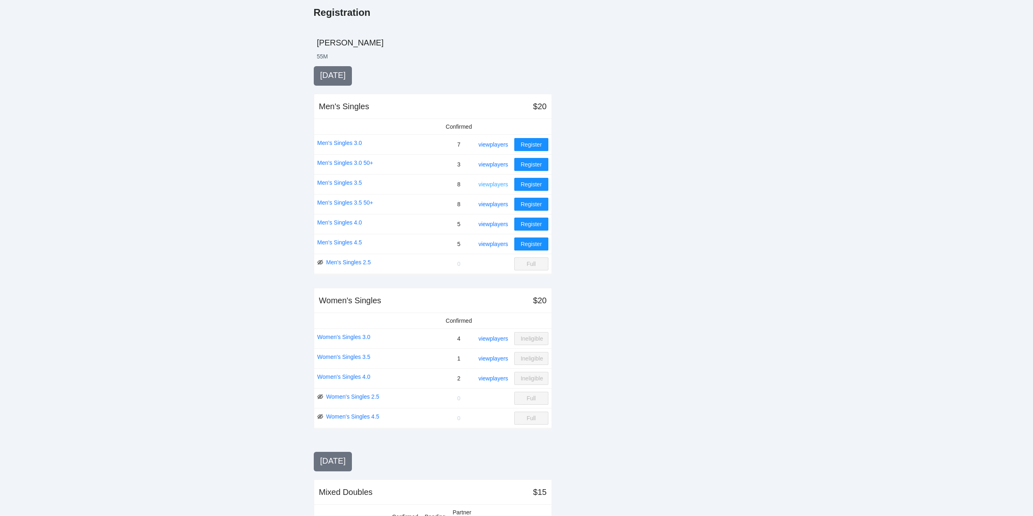
click at [492, 183] on link "view players" at bounding box center [494, 184] width 30 height 6
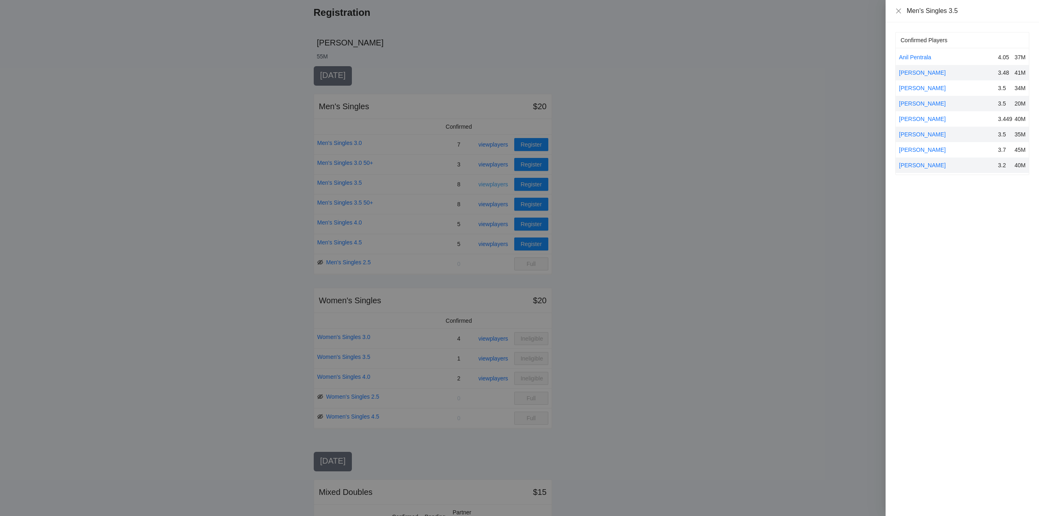
click at [492, 183] on div at bounding box center [519, 258] width 1039 height 516
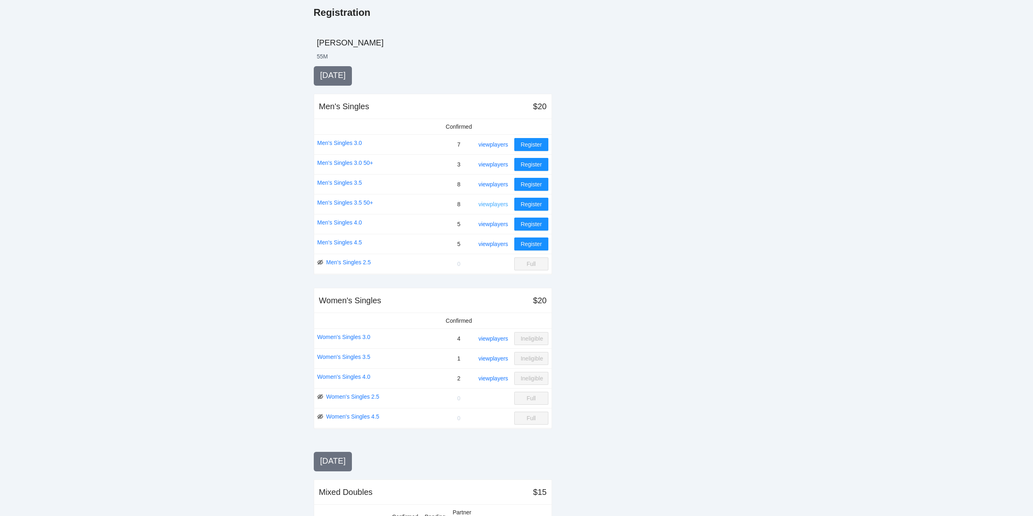
click at [492, 205] on link "view players" at bounding box center [494, 204] width 30 height 6
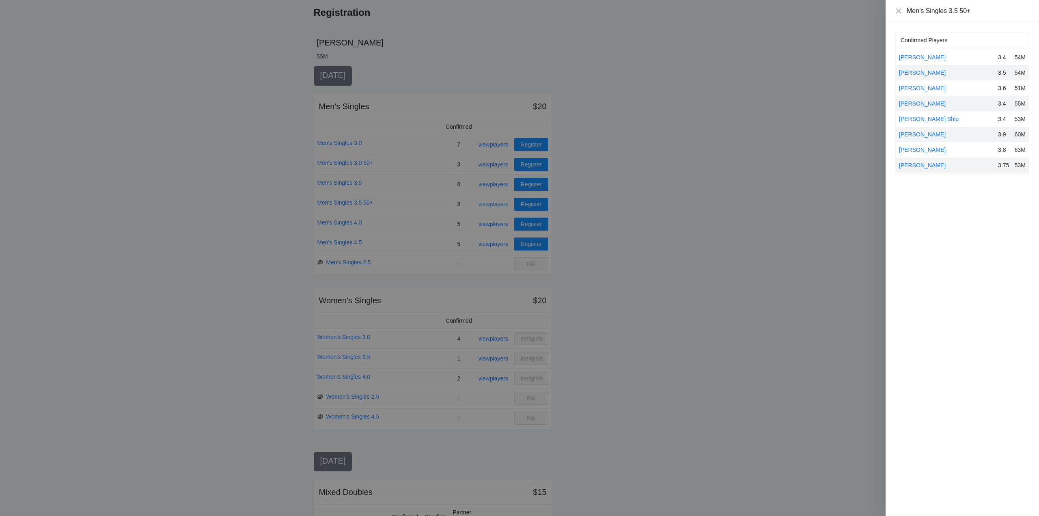
click at [492, 205] on div at bounding box center [519, 258] width 1039 height 516
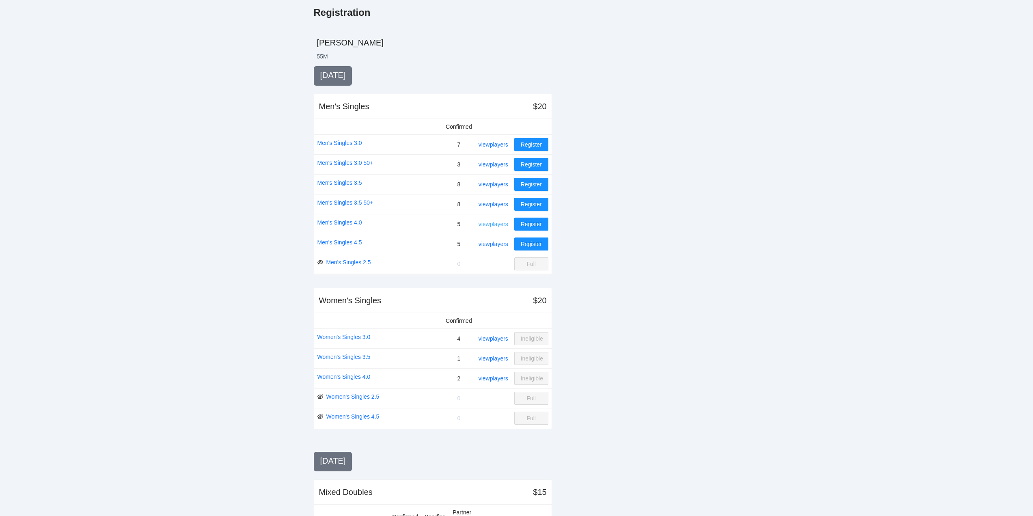
click at [492, 224] on link "view players" at bounding box center [494, 224] width 30 height 6
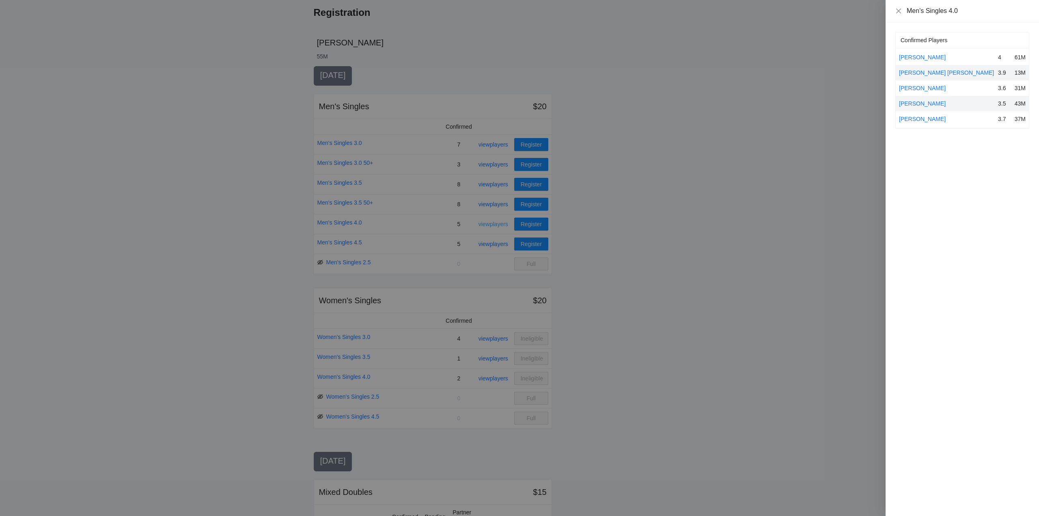
click at [492, 224] on div at bounding box center [519, 258] width 1039 height 516
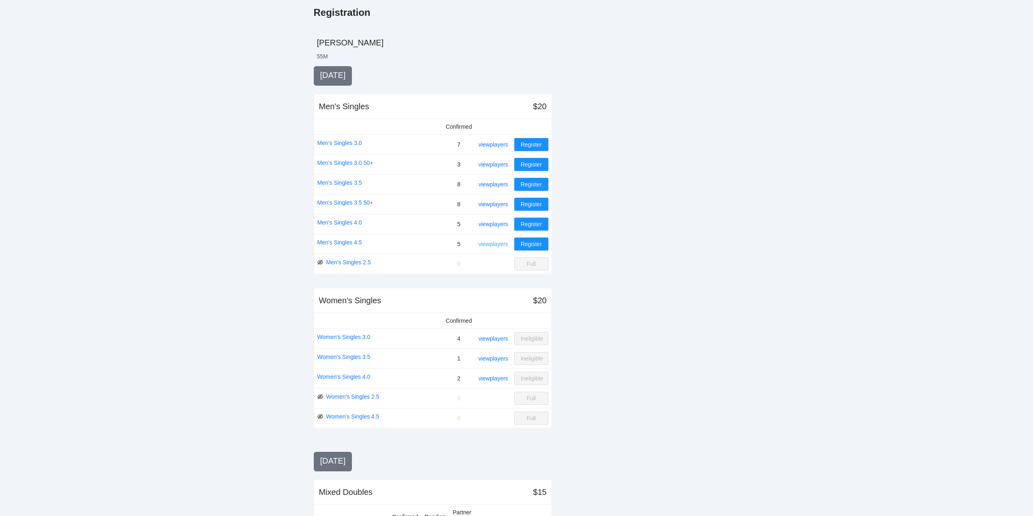
click at [492, 241] on link "view players" at bounding box center [494, 244] width 30 height 6
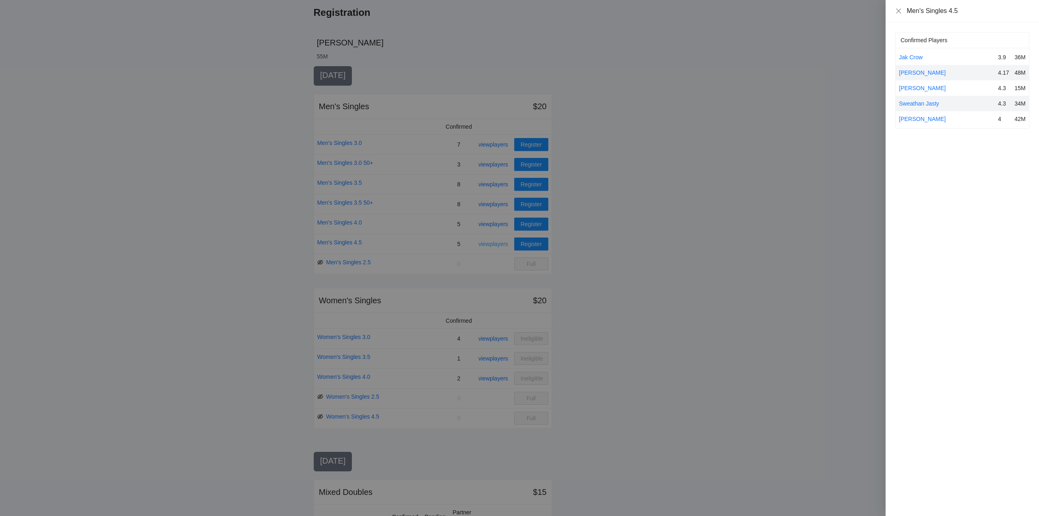
click at [492, 241] on div at bounding box center [519, 258] width 1039 height 516
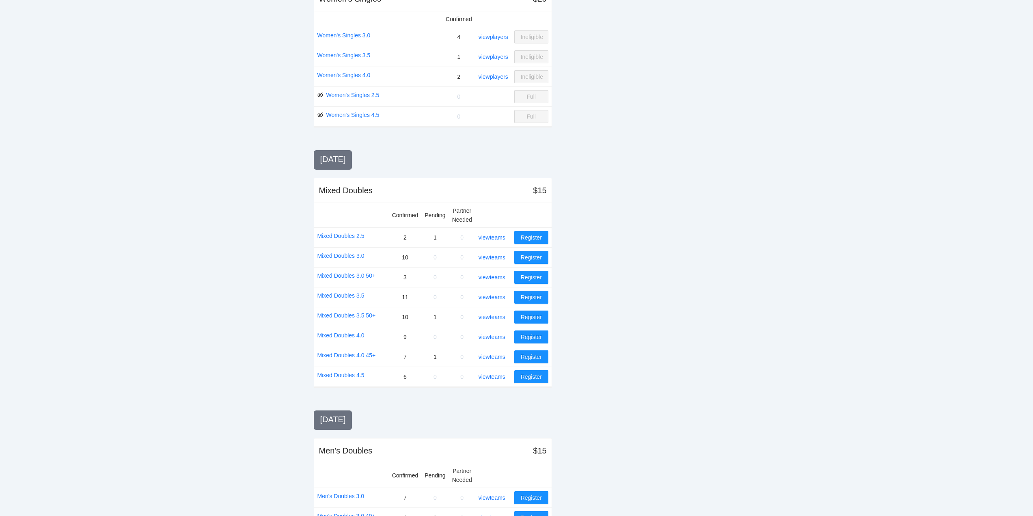
scroll to position [447, 0]
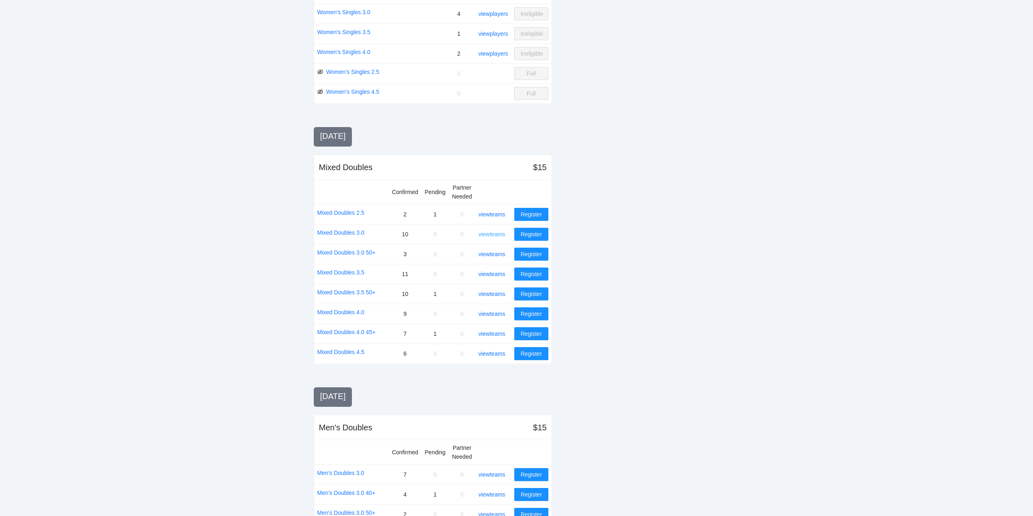
click at [491, 233] on link "view teams" at bounding box center [492, 234] width 27 height 6
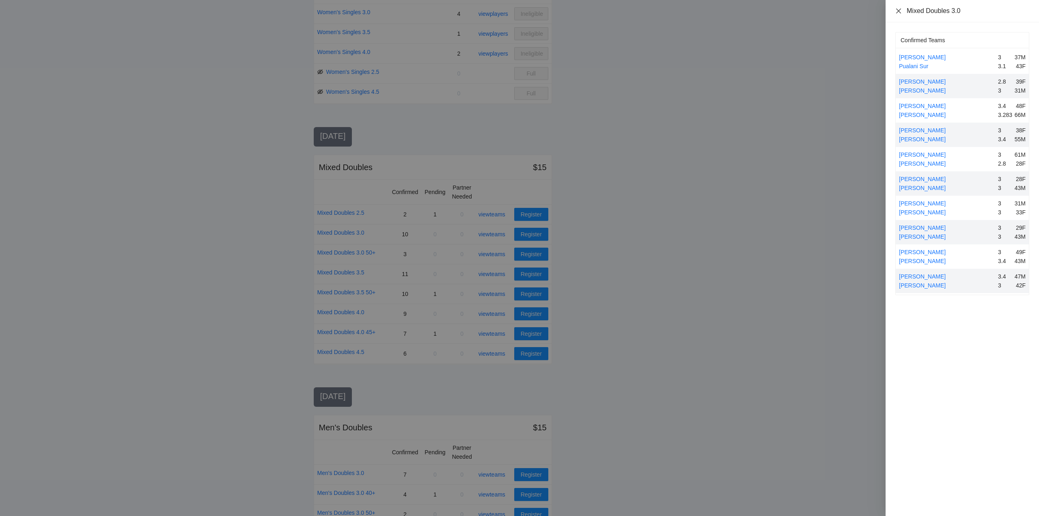
click at [898, 9] on icon "close" at bounding box center [898, 11] width 6 height 6
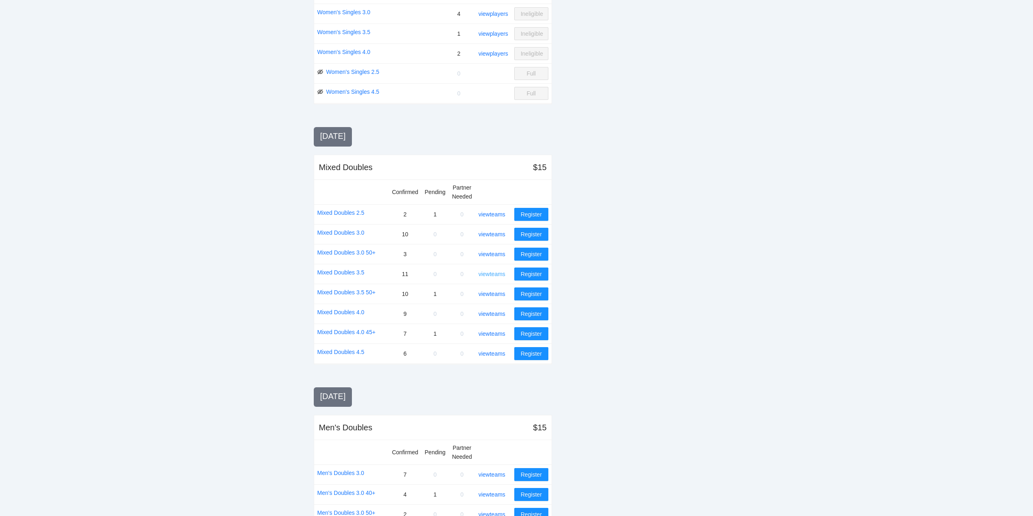
click at [492, 274] on link "view teams" at bounding box center [492, 274] width 27 height 6
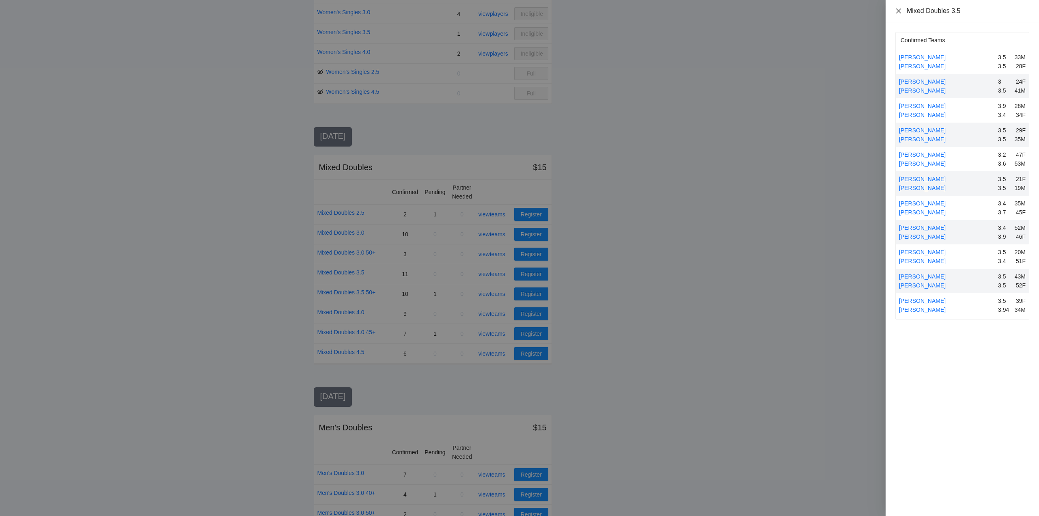
click at [899, 11] on icon "close" at bounding box center [898, 10] width 5 height 5
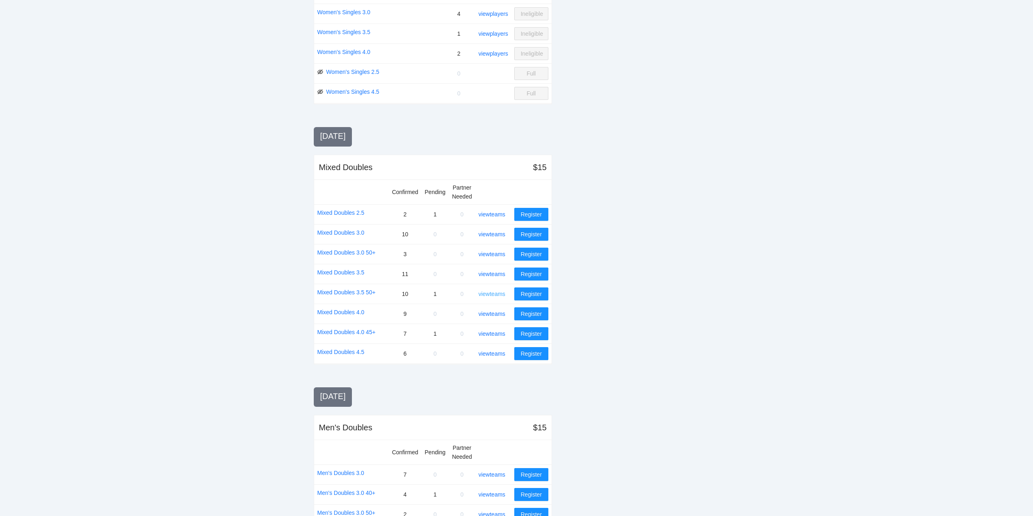
click at [497, 294] on link "view teams" at bounding box center [492, 294] width 27 height 6
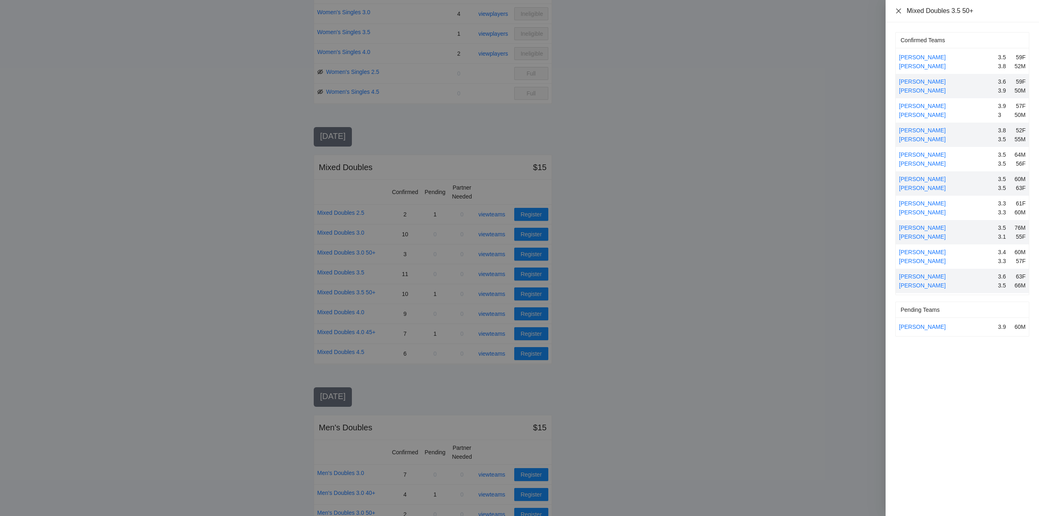
click at [899, 12] on icon "close" at bounding box center [898, 11] width 6 height 6
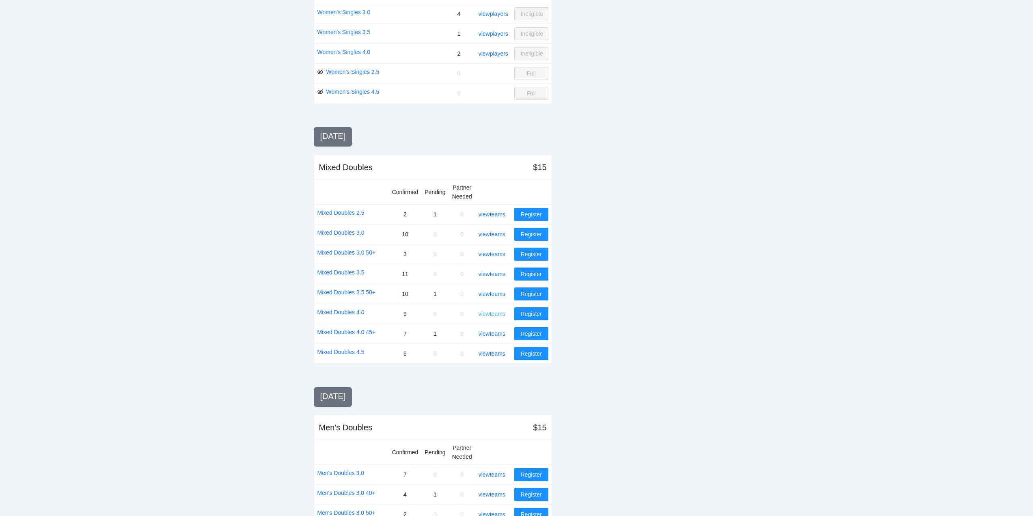
click at [498, 313] on link "view teams" at bounding box center [492, 314] width 27 height 6
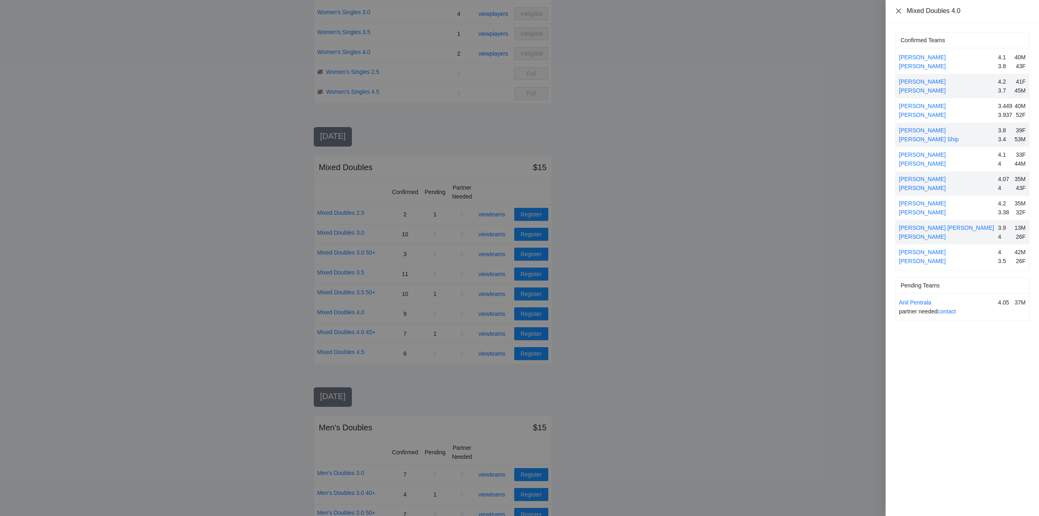
click at [898, 11] on icon "close" at bounding box center [898, 10] width 5 height 5
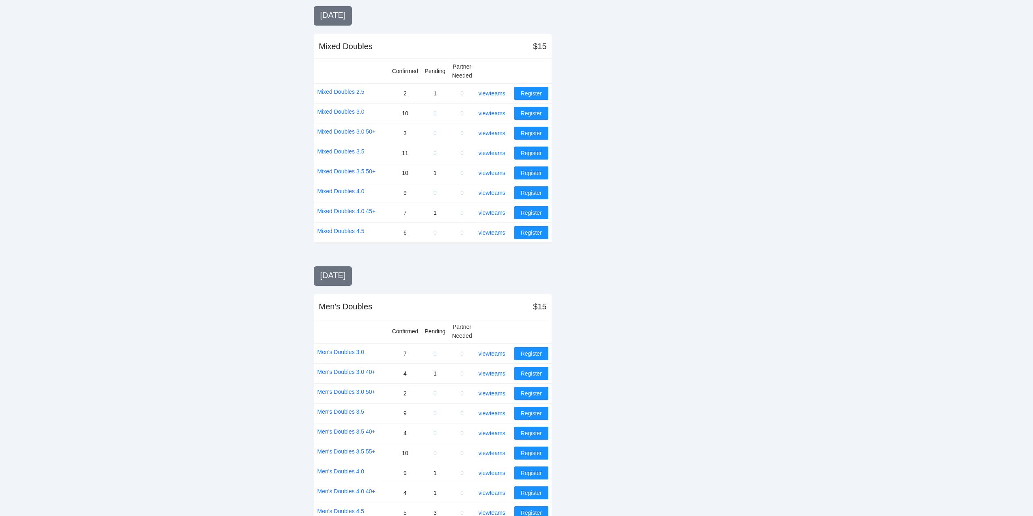
scroll to position [568, 0]
click at [493, 211] on link "view teams" at bounding box center [492, 212] width 27 height 6
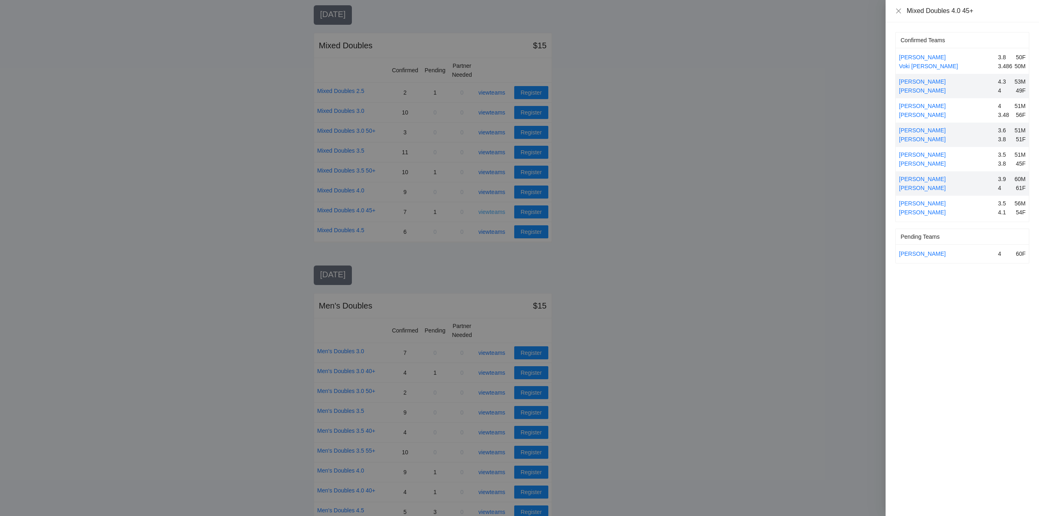
click at [493, 211] on div at bounding box center [519, 258] width 1039 height 516
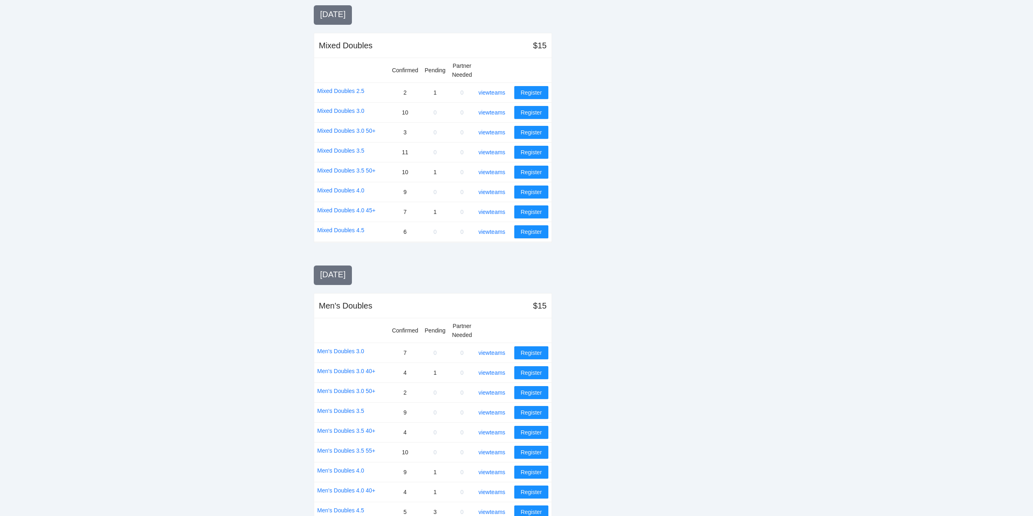
click at [490, 228] on div "view teams" at bounding box center [495, 231] width 32 height 9
click at [492, 232] on link "view teams" at bounding box center [492, 232] width 27 height 6
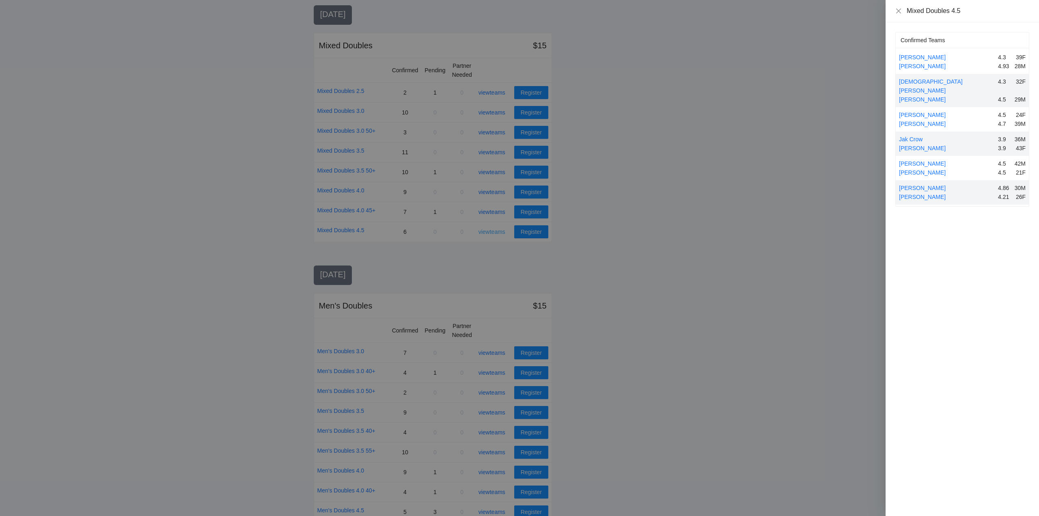
click at [492, 232] on div at bounding box center [519, 258] width 1039 height 516
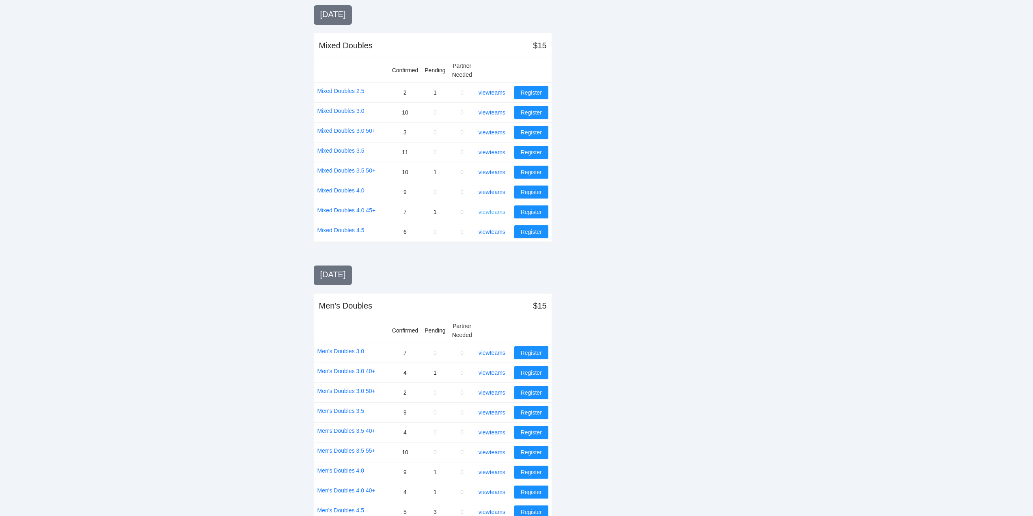
click at [492, 209] on link "view teams" at bounding box center [492, 212] width 27 height 6
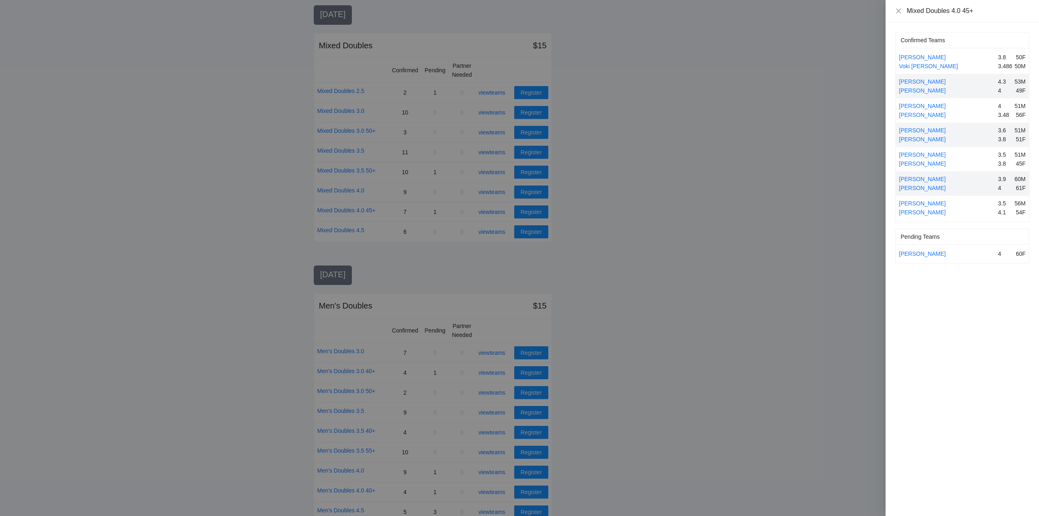
click at [492, 211] on div at bounding box center [519, 258] width 1039 height 516
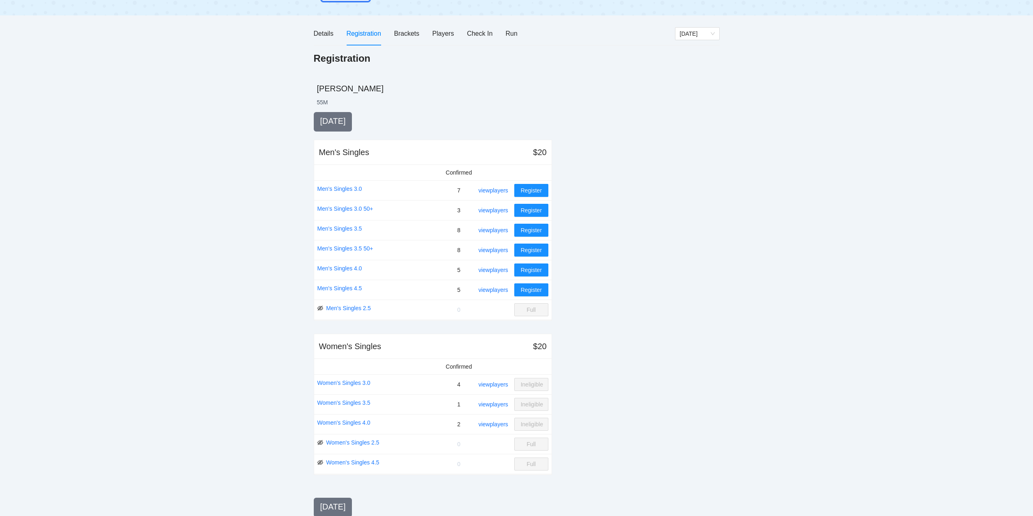
scroll to position [0, 0]
